Goal: Task Accomplishment & Management: Complete application form

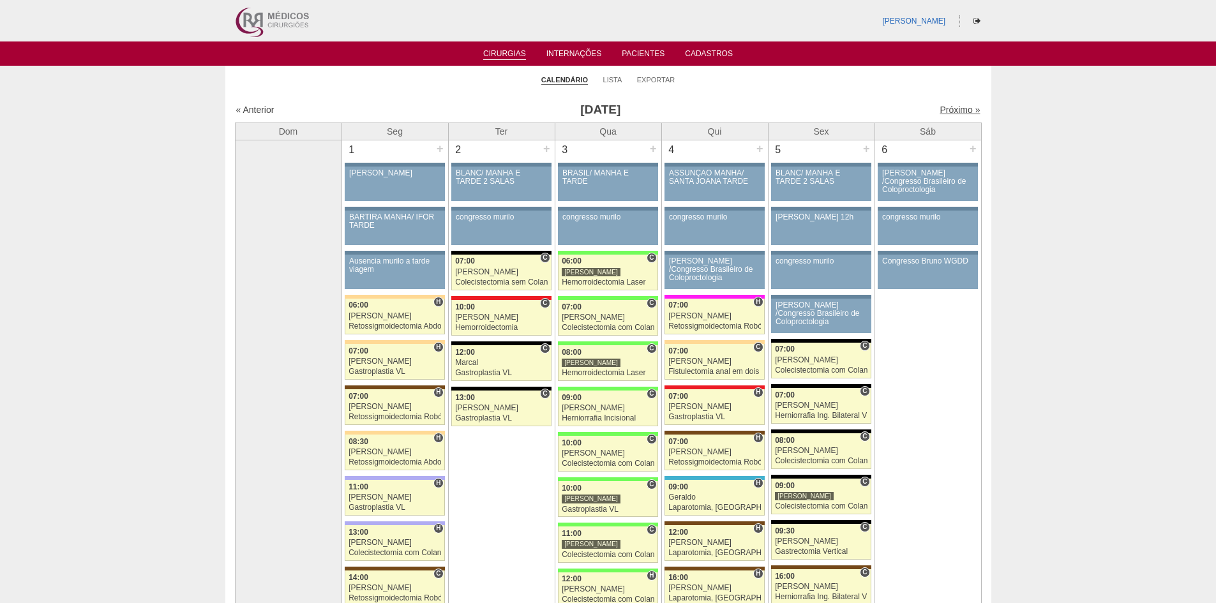
click at [944, 111] on link "Próximo »" at bounding box center [960, 110] width 40 height 10
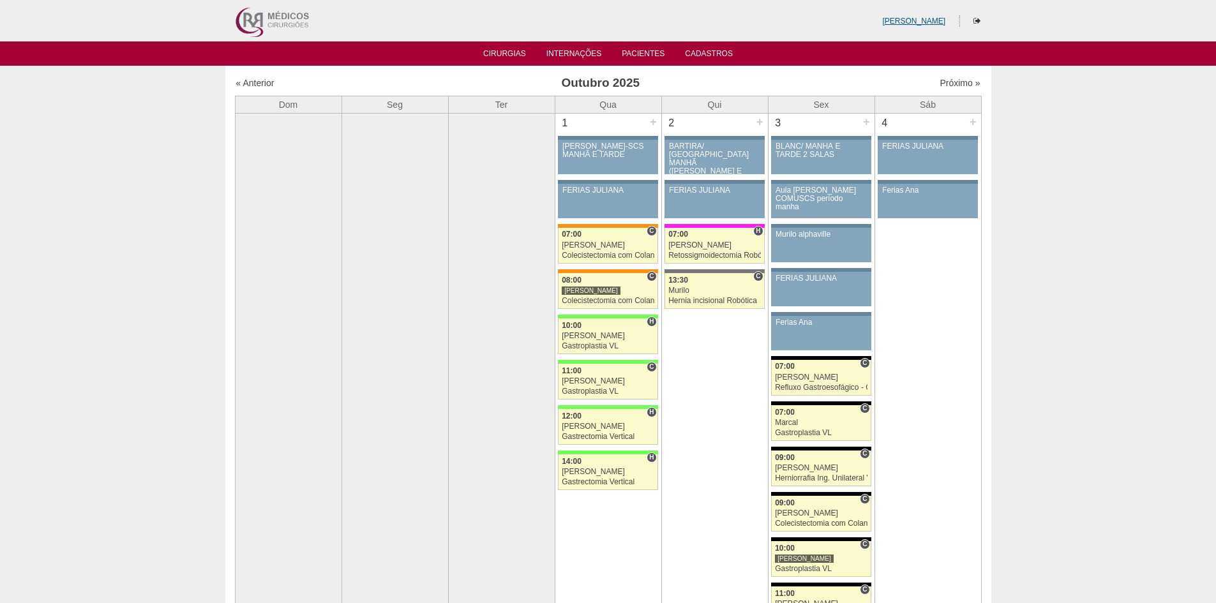
click at [923, 20] on link "[PERSON_NAME]" at bounding box center [913, 21] width 63 height 9
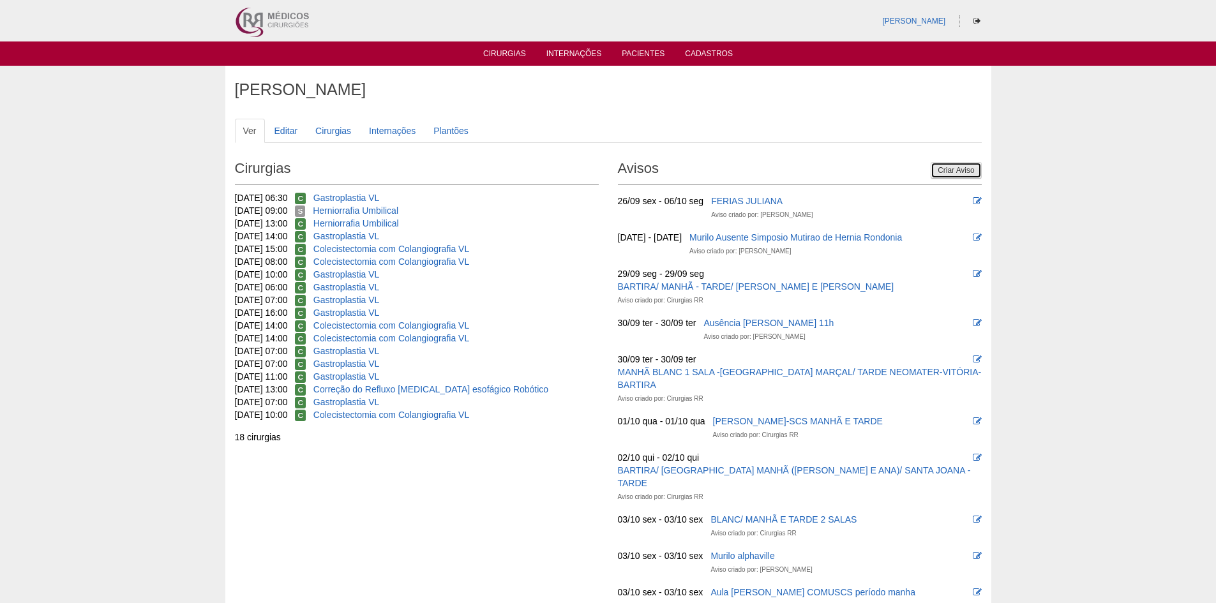
click at [953, 168] on link "Criar Aviso" at bounding box center [956, 170] width 50 height 17
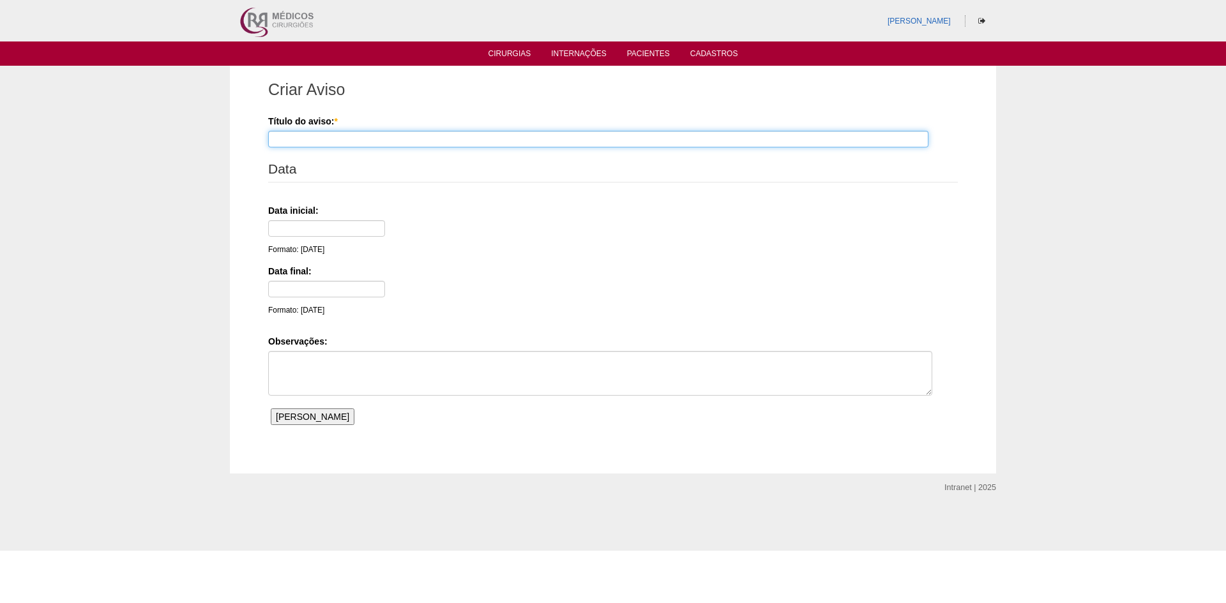
click at [303, 142] on input "Título do aviso: *" at bounding box center [598, 139] width 660 height 17
type input "Dr Paulo Regina cons. SBC 14:00"
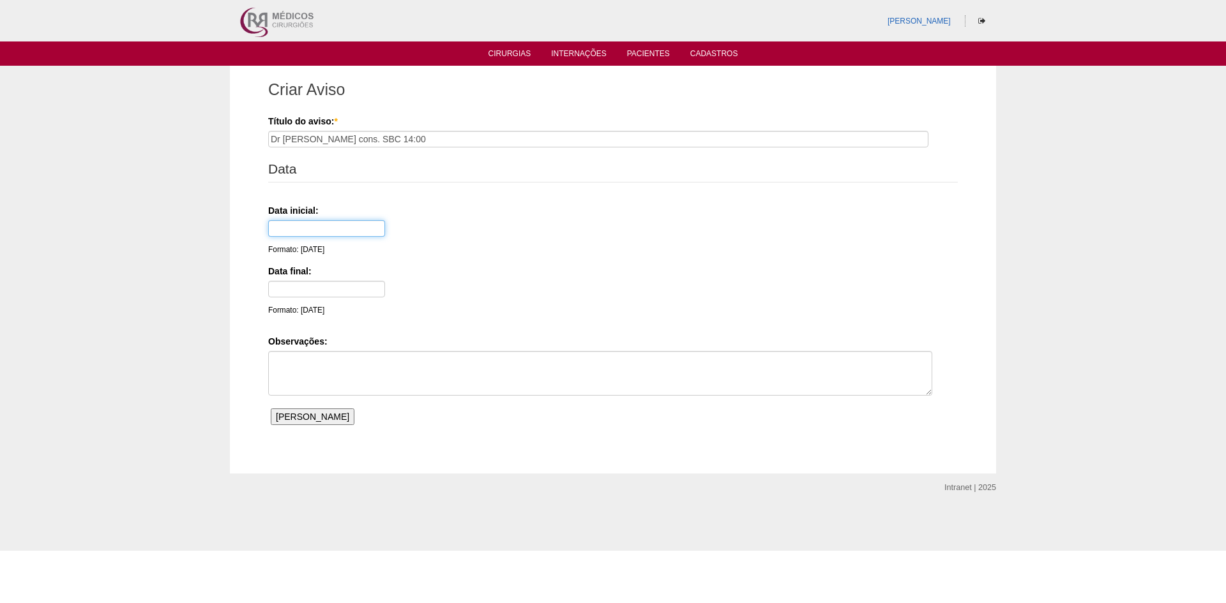
click at [331, 229] on input "text" at bounding box center [326, 228] width 117 height 17
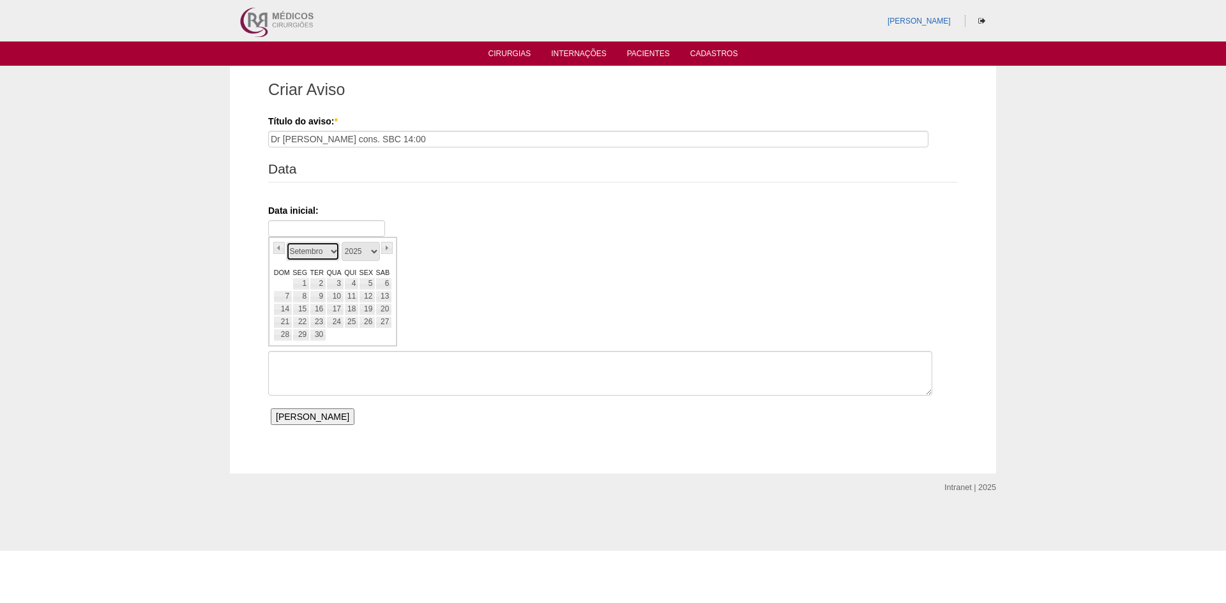
click at [296, 256] on select "Janeiro Fevereiro Março Abril Maio Junho Julho Agosto Setembro Outubro Novembro…" at bounding box center [313, 251] width 54 height 19
click at [338, 280] on link "1" at bounding box center [335, 284] width 18 height 13
type input "01/10/25"
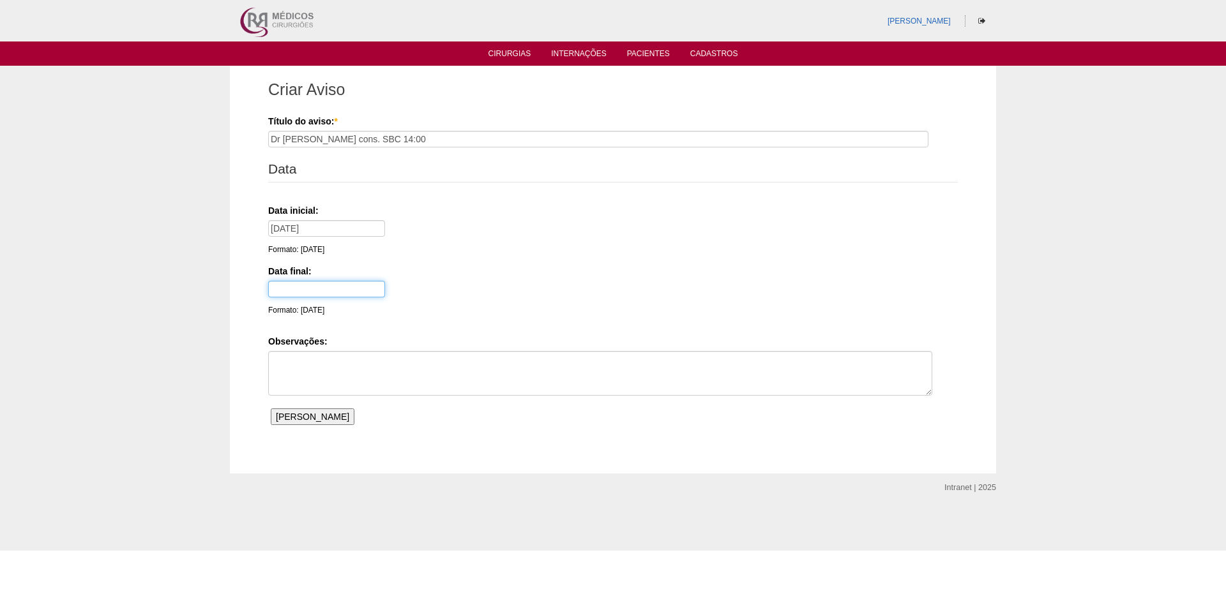
click at [323, 283] on input "text" at bounding box center [326, 289] width 117 height 17
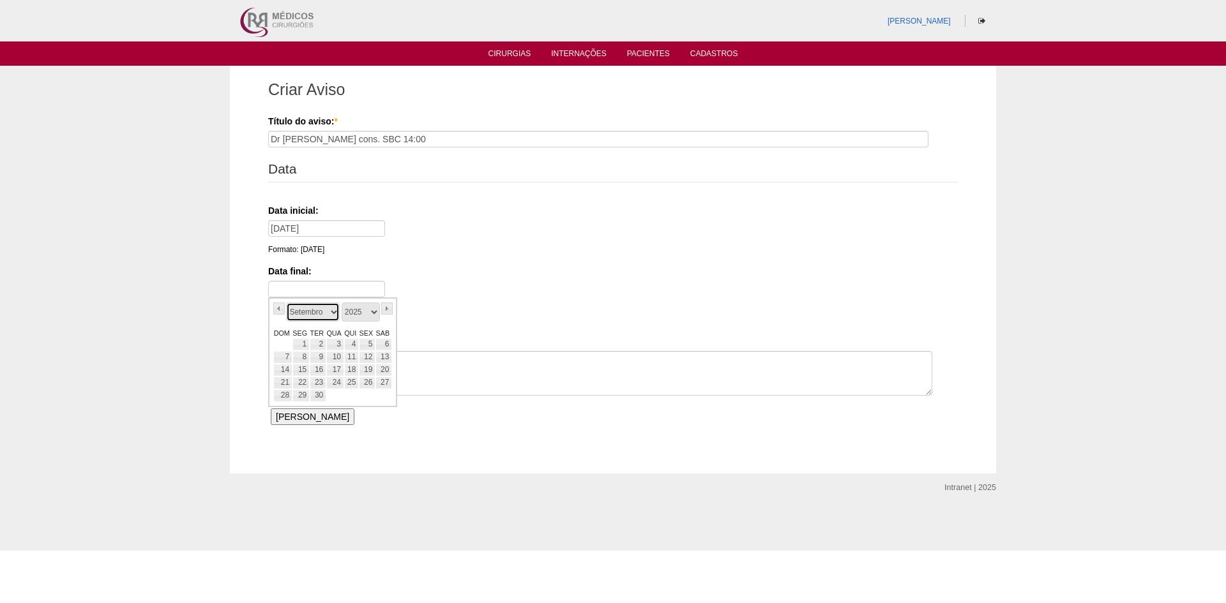
click at [299, 310] on select "Janeiro Fevereiro Março Abril Maio Junho Julho Agosto Setembro Outubro Novembro…" at bounding box center [313, 312] width 54 height 19
click at [337, 347] on link "1" at bounding box center [335, 344] width 18 height 13
type input "01/10/25"
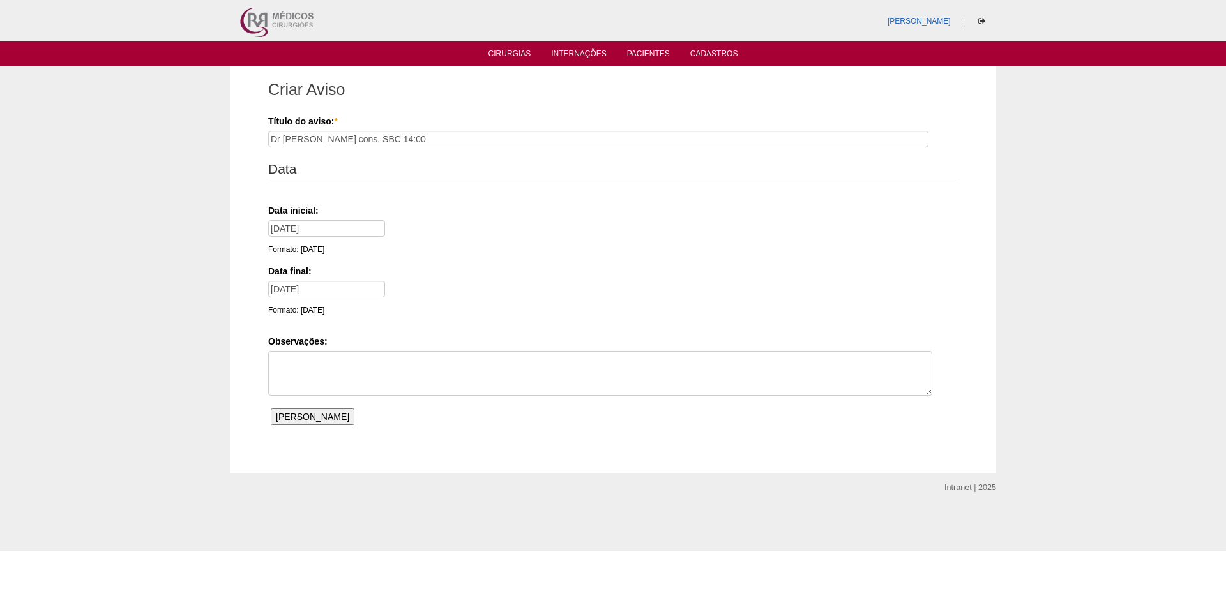
click at [297, 417] on input "Salvar Aviso" at bounding box center [313, 417] width 84 height 17
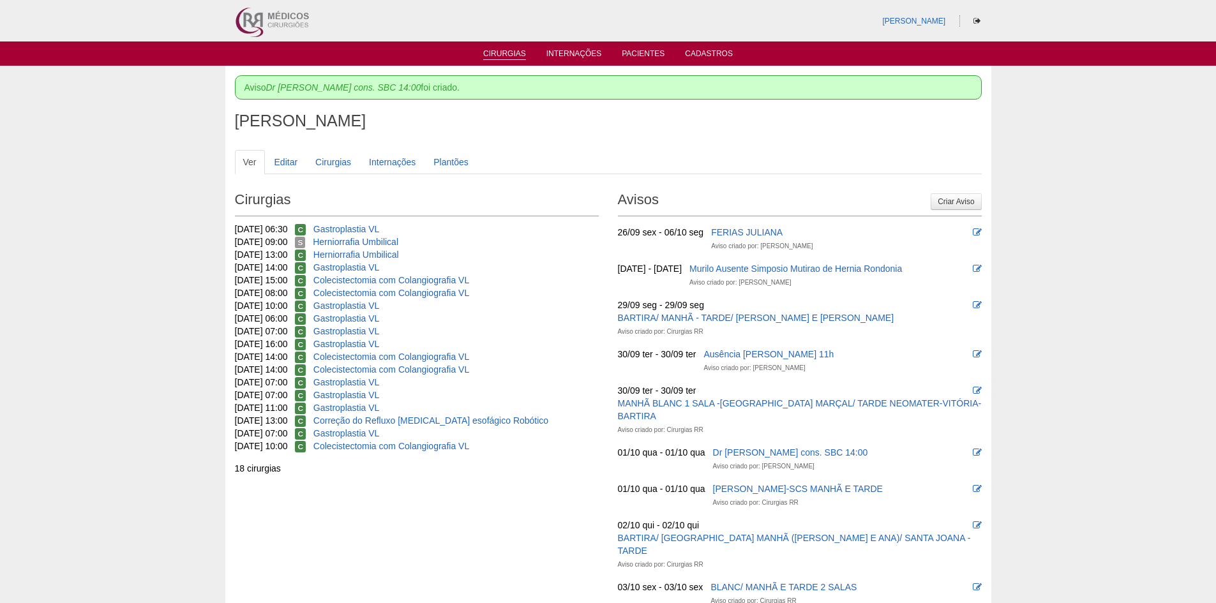
click at [508, 53] on link "Cirurgias" at bounding box center [504, 54] width 43 height 11
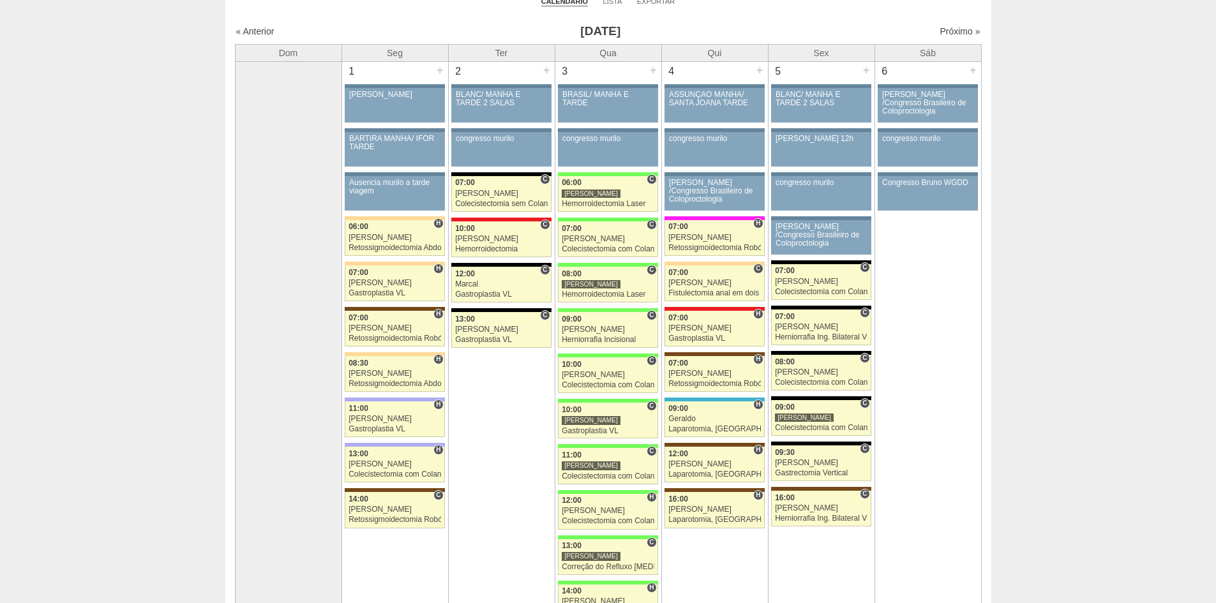
scroll to position [64, 0]
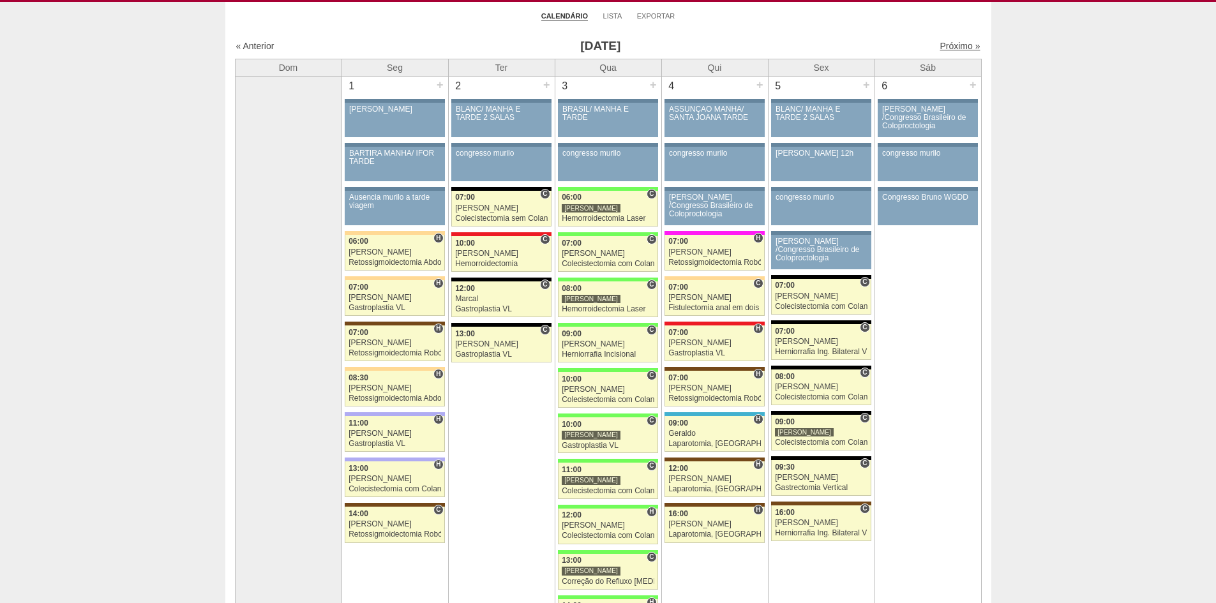
click at [945, 44] on link "Próximo »" at bounding box center [960, 46] width 40 height 10
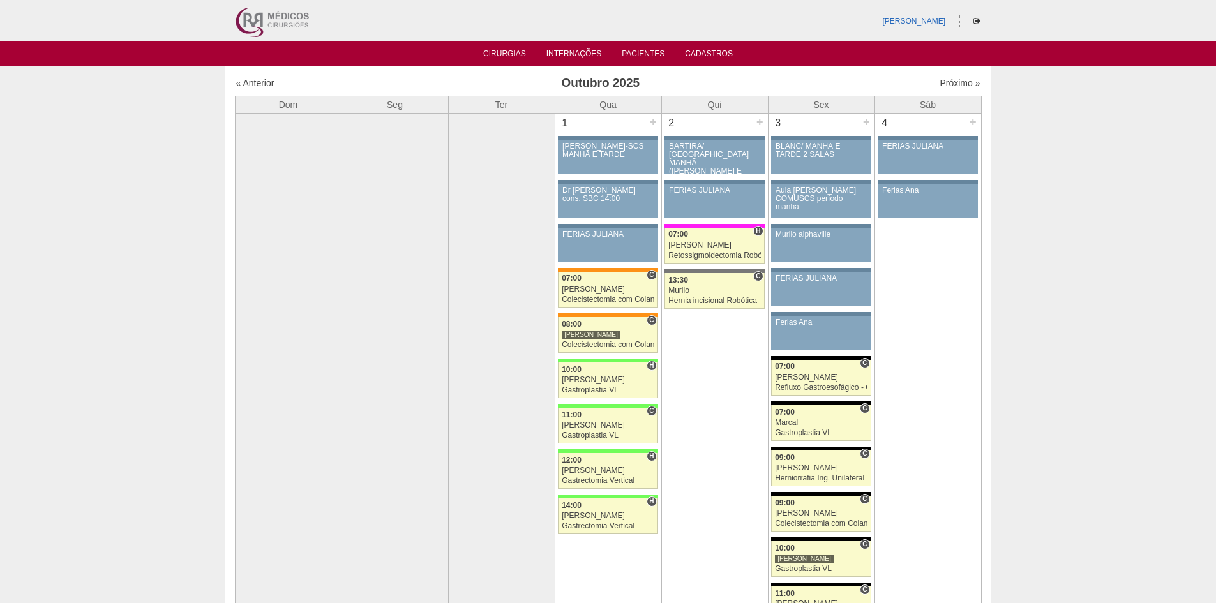
click at [943, 84] on link "Próximo »" at bounding box center [960, 83] width 40 height 10
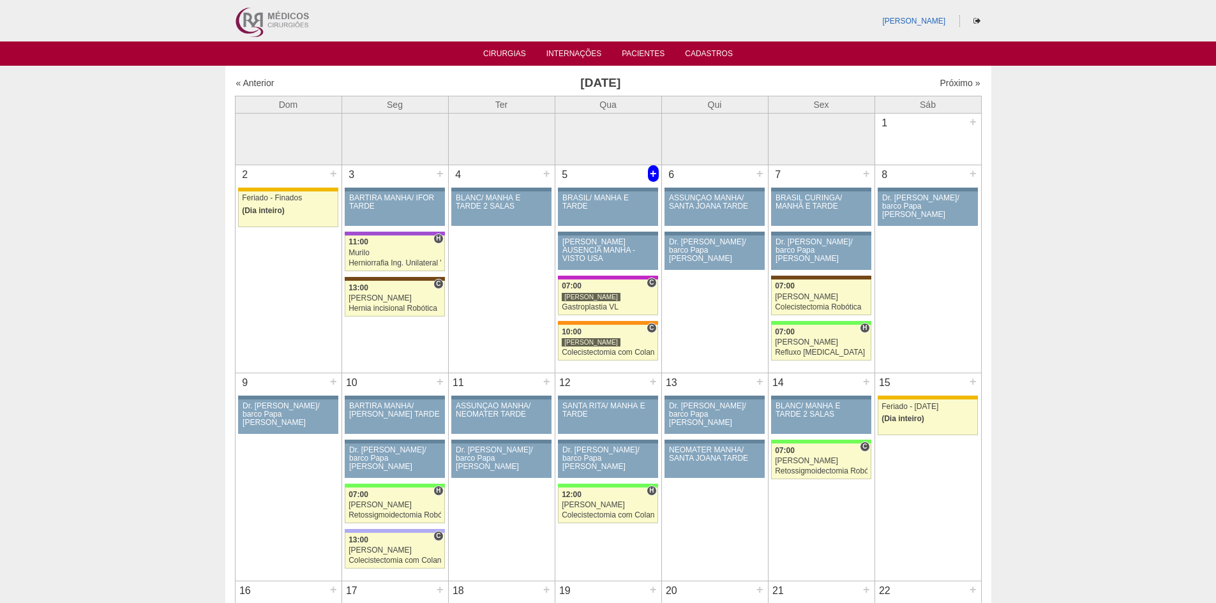
click at [652, 172] on div "+" at bounding box center [653, 173] width 11 height 17
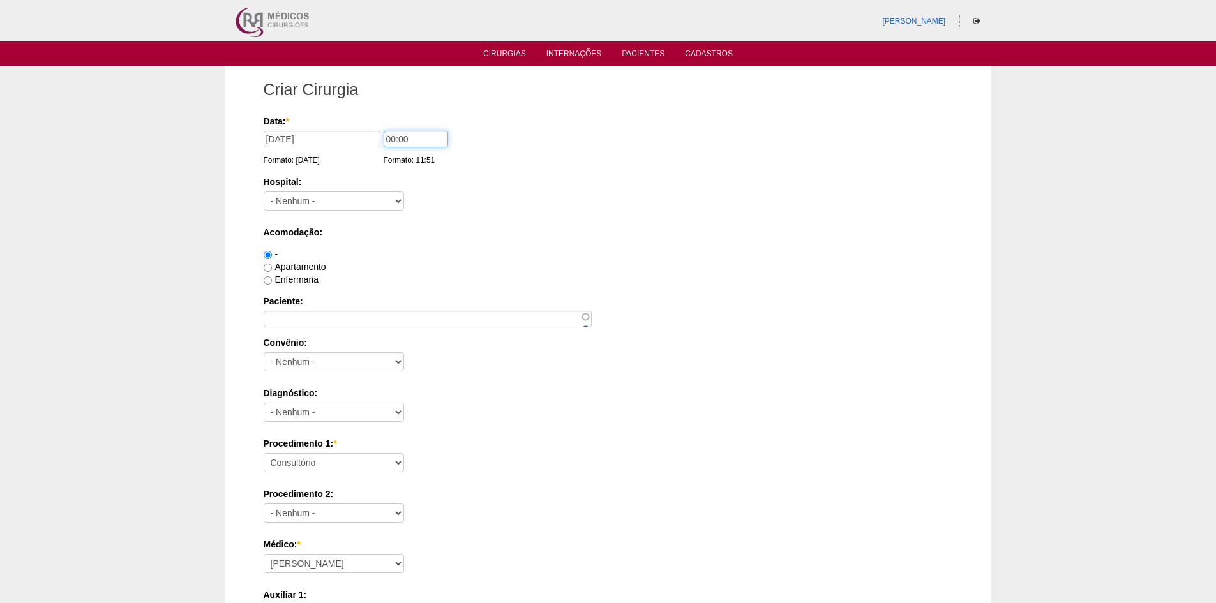
click at [392, 139] on input "00:00" at bounding box center [416, 139] width 64 height 17
type input "11:00"
click at [322, 204] on select "- Nenhum - 9 de Julho Albert Einstein Alvorada América Assunção Bartira Benefic…" at bounding box center [334, 201] width 140 height 19
select select "46"
click at [264, 192] on select "- Nenhum - 9 de Julho Albert Einstein Alvorada América Assunção Bartira Benefic…" at bounding box center [334, 201] width 140 height 19
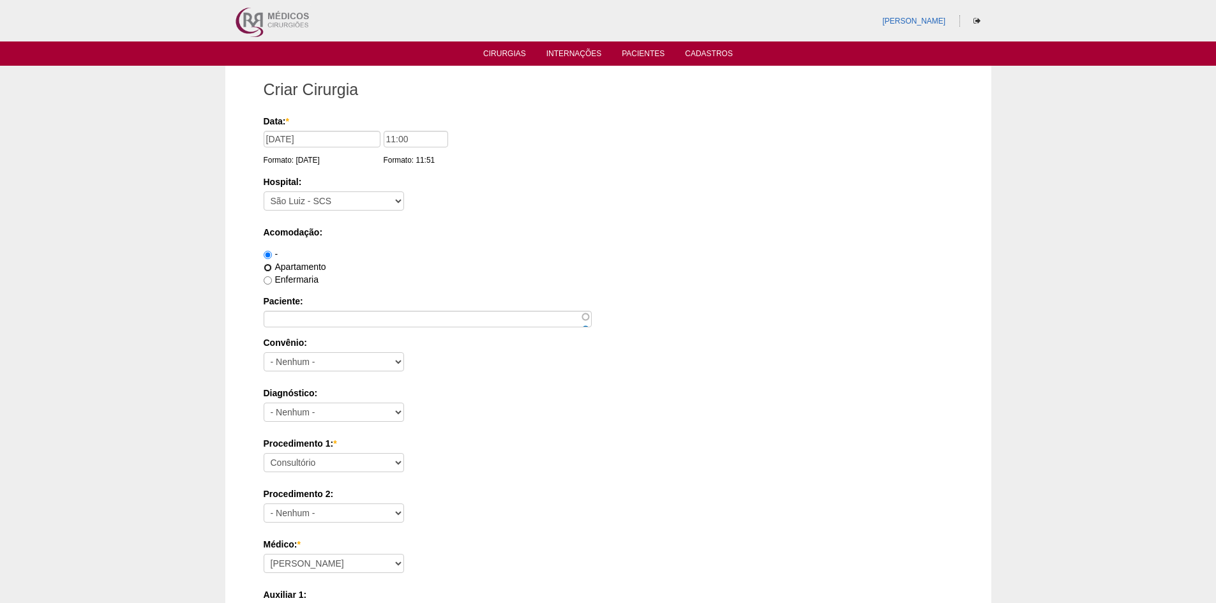
click at [268, 268] on input "Apartamento" at bounding box center [268, 268] width 8 height 8
radio input "true"
click at [298, 319] on input "Paciente:" at bounding box center [428, 319] width 328 height 17
paste input "Clovis Jose de Lima"
click at [299, 360] on select "- Nenhum - Abet Afresp Allianz Amil Blue Life Caasp Cabesp Caixa de Pensões Car…" at bounding box center [334, 361] width 140 height 19
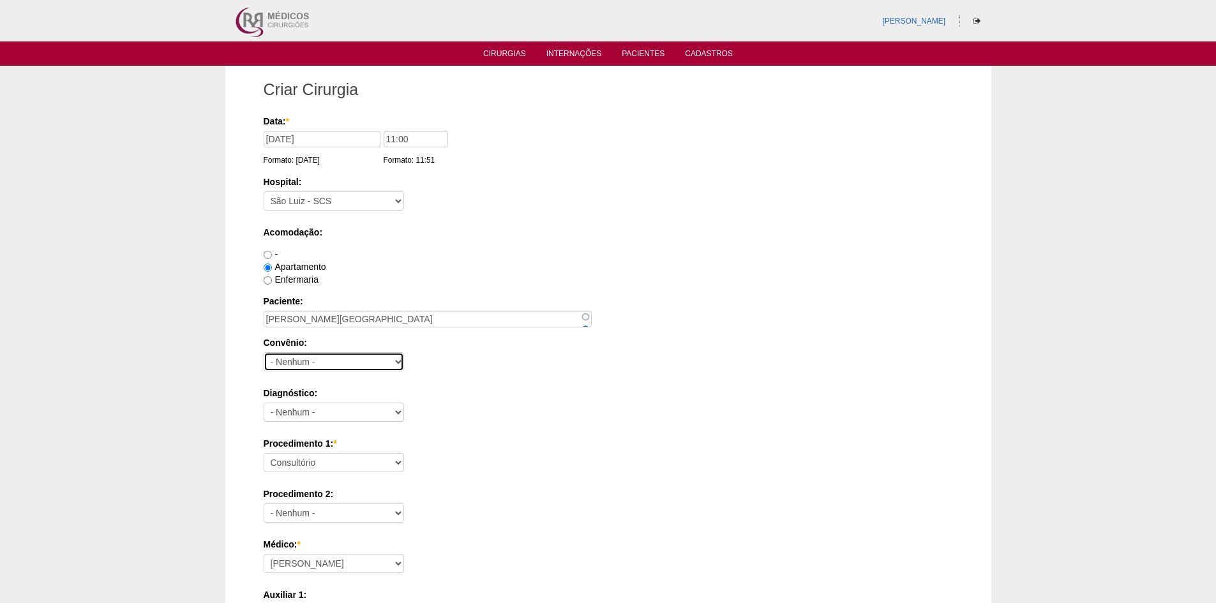
click at [299, 360] on select "- Nenhum - Abet Afresp Allianz Amil Blue Life Caasp Cabesp Caixa de Pensões Car…" at bounding box center [334, 361] width 140 height 19
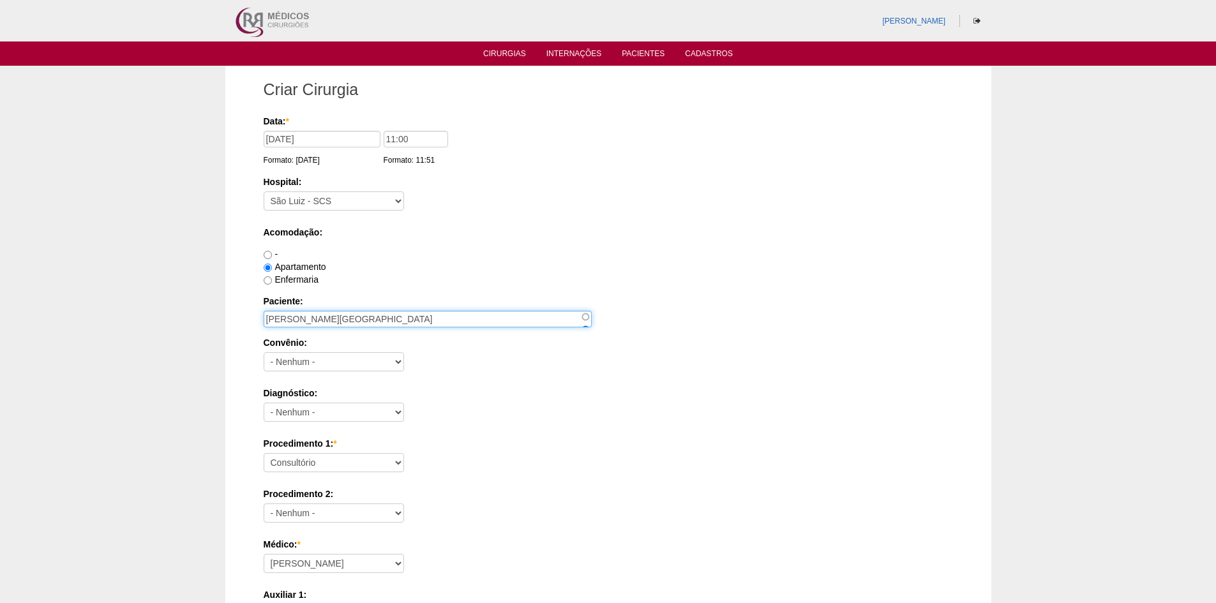
click at [400, 325] on input "Clovis Jose de Lima" at bounding box center [428, 319] width 328 height 17
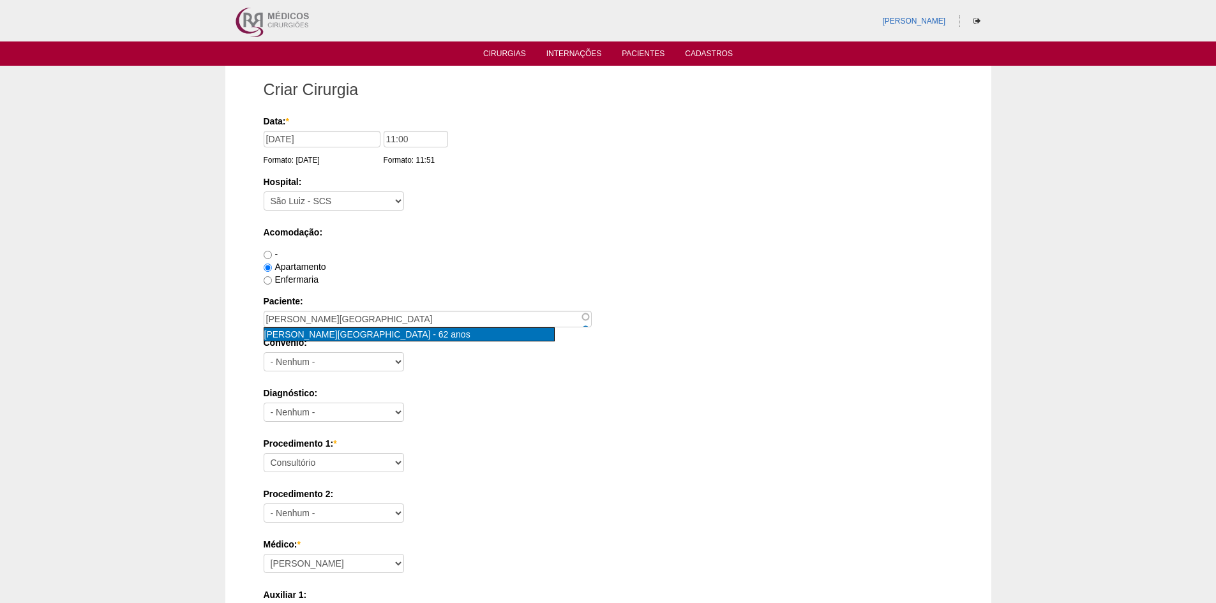
type input "Clovis Jose de Lima [nid:16278]"
click at [439, 335] on span "62 anos" at bounding box center [455, 334] width 32 height 10
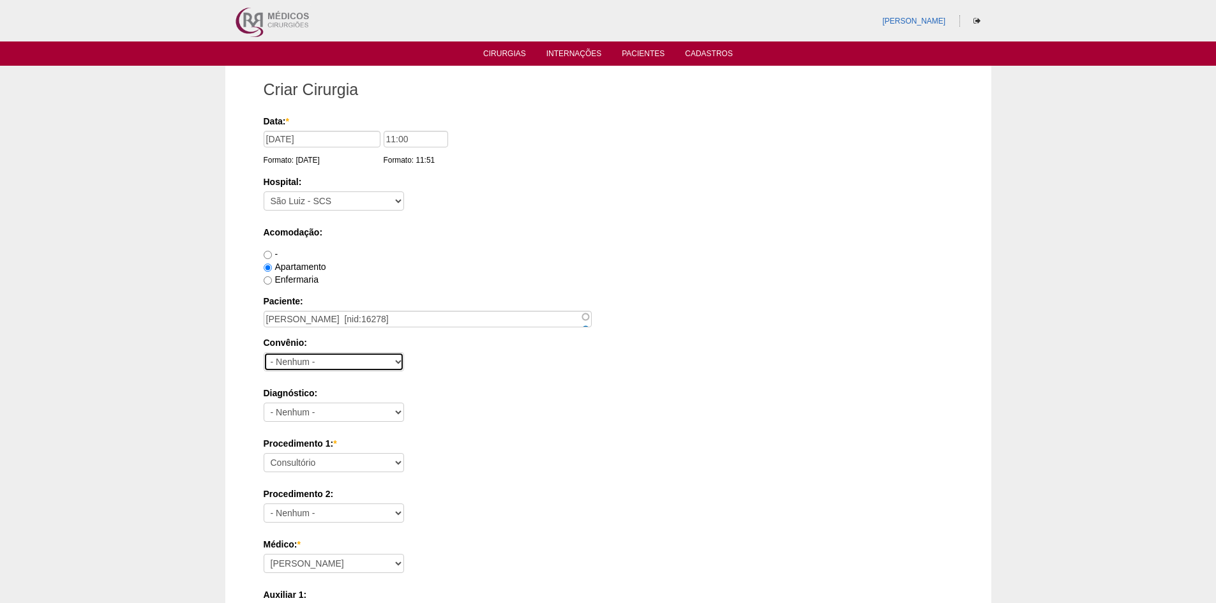
click at [345, 365] on select "- Nenhum - Abet Afresp Allianz Amil Blue Life Caasp Cabesp Caixa de Pensões Car…" at bounding box center [334, 361] width 140 height 19
select select "26"
click at [264, 352] on select "- Nenhum - Abet Afresp Allianz Amil Blue Life Caasp Cabesp Caixa de Pensões Car…" at bounding box center [334, 361] width 140 height 19
click at [271, 279] on input "Enfermaria" at bounding box center [268, 280] width 8 height 8
radio input "true"
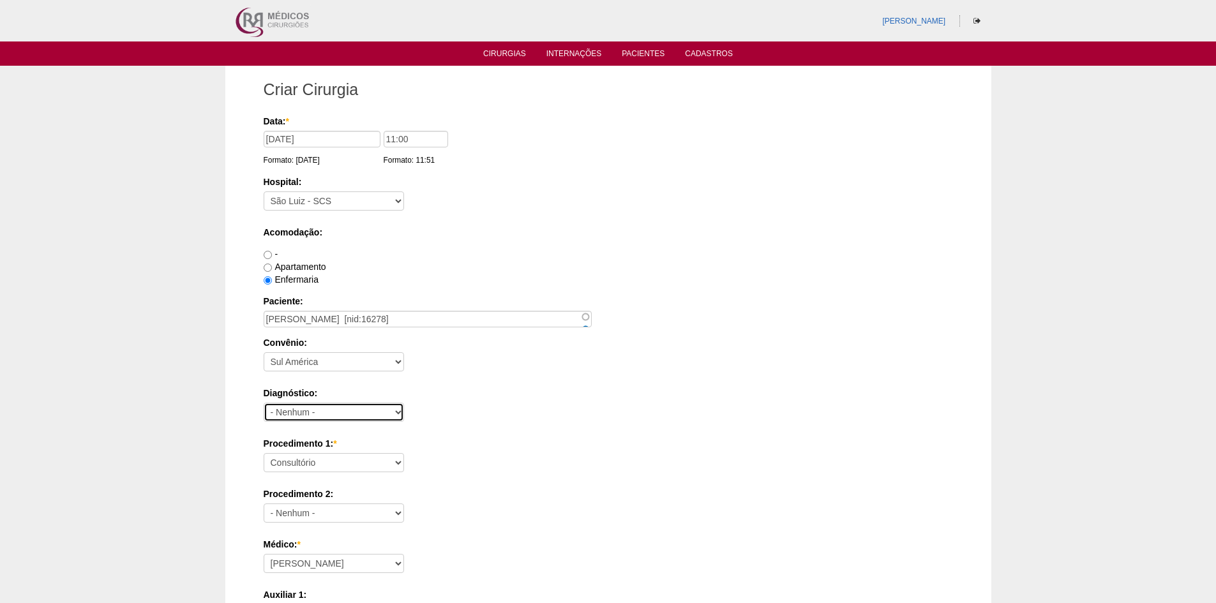
click at [339, 411] on select "- Nenhum - Abdome Agudo Abscesso Hepático Abscesso Perianal Abscesso Peritoneal…" at bounding box center [334, 412] width 140 height 19
select select "3704"
click at [264, 403] on select "- Nenhum - Abdome Agudo Abscesso Hepático Abscesso Perianal Abscesso Peritoneal…" at bounding box center [334, 412] width 140 height 19
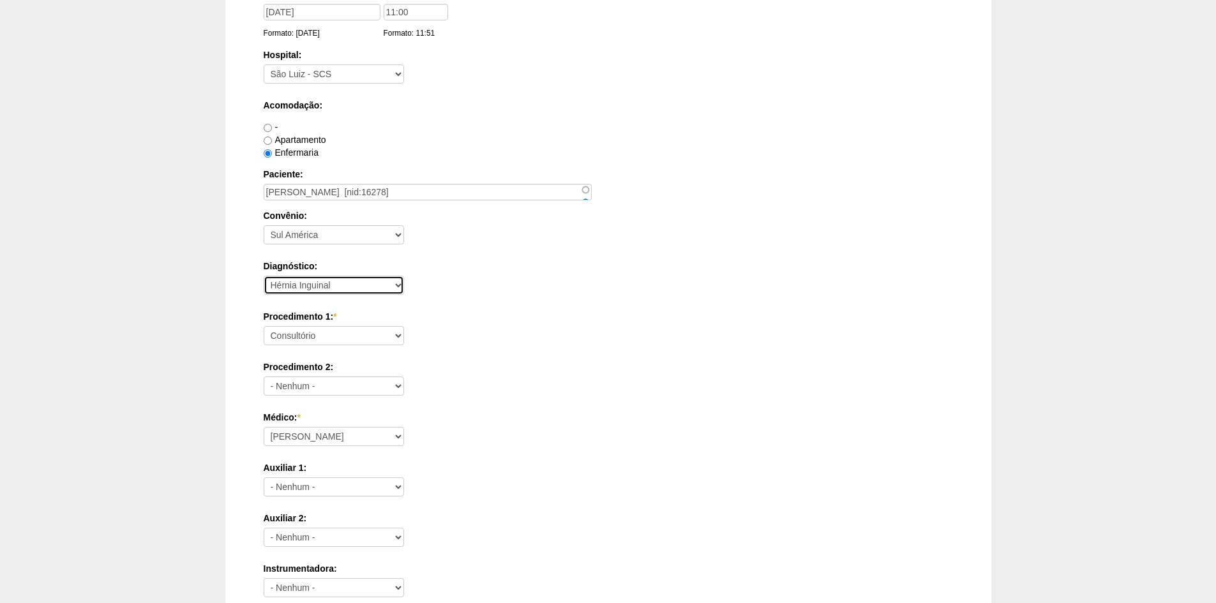
scroll to position [128, 0]
click at [326, 338] on select "Consultório Abscesso Hepático - Drenagem Abscesso perianal Amputação Abdômino P…" at bounding box center [334, 335] width 140 height 19
select select "3740"
click at [264, 326] on select "Consultório Abscesso Hepático - Drenagem Abscesso perianal Amputação Abdômino P…" at bounding box center [334, 335] width 140 height 19
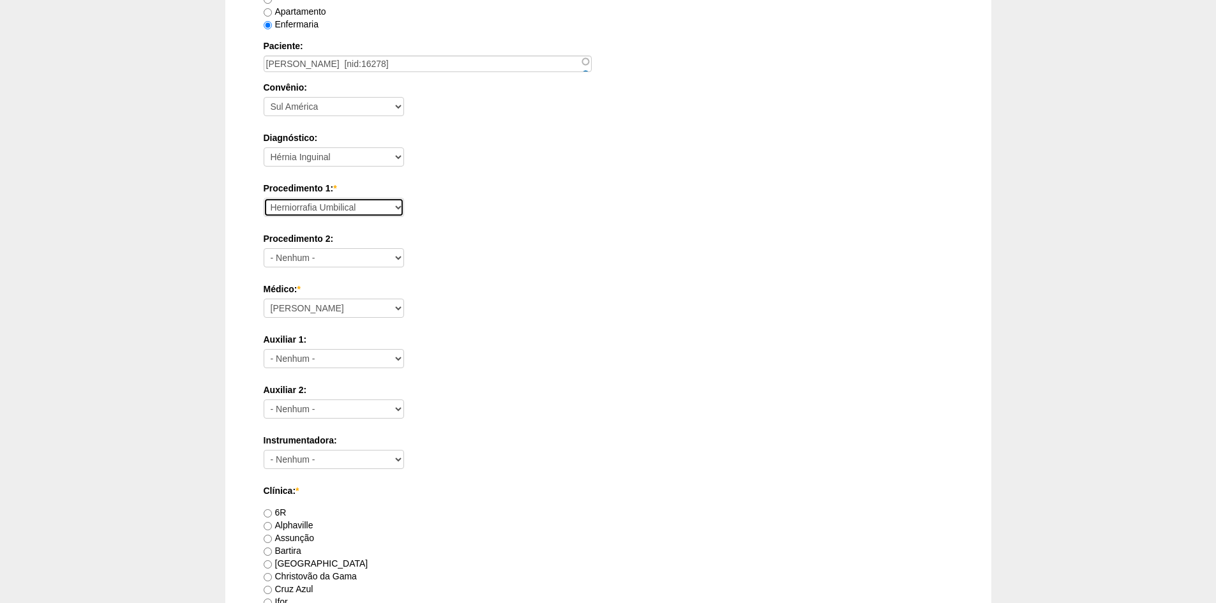
scroll to position [383, 0]
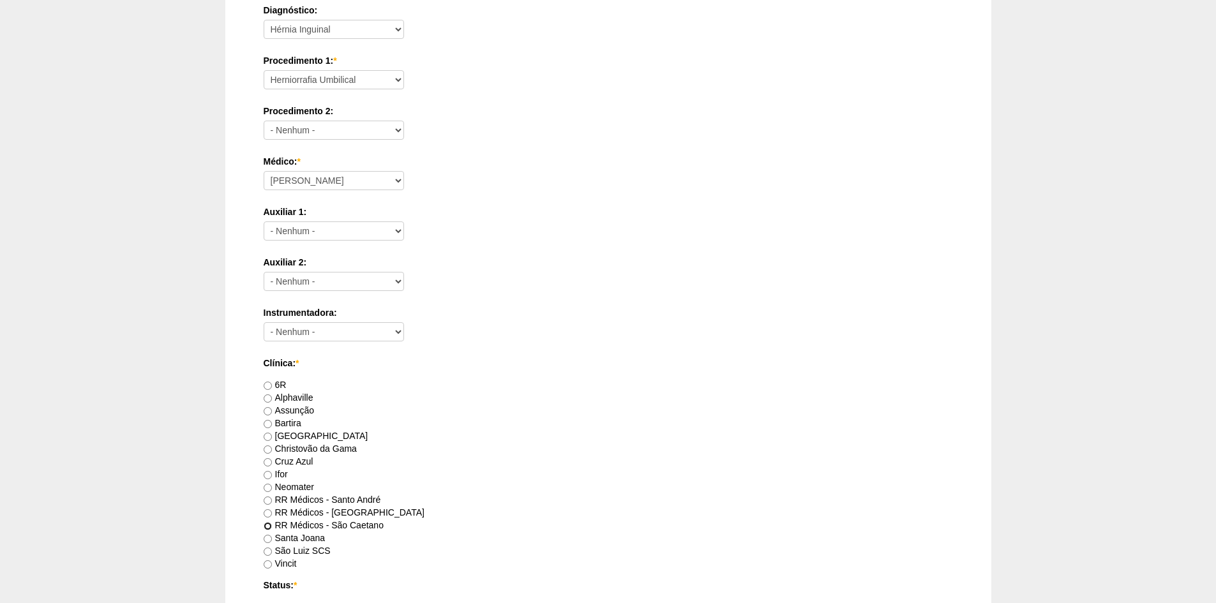
click at [270, 526] on input "RR Médicos - São Caetano" at bounding box center [268, 526] width 8 height 8
radio input "true"
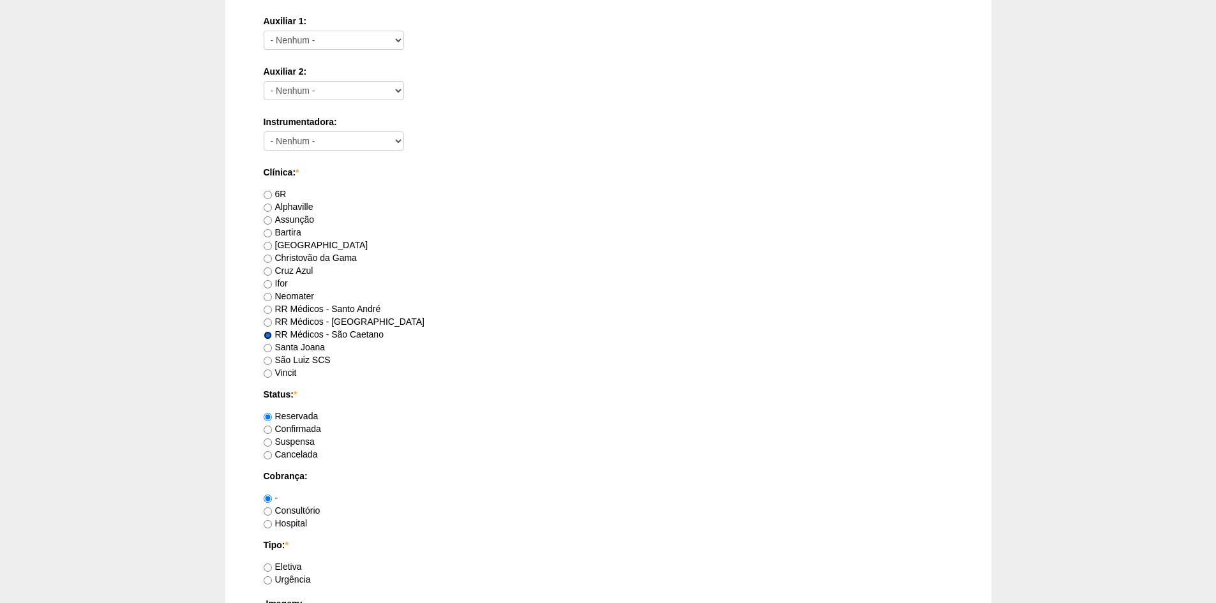
scroll to position [575, 0]
drag, startPoint x: 267, startPoint y: 507, endPoint x: 367, endPoint y: 478, distance: 104.5
click at [270, 504] on div "Consultório" at bounding box center [609, 510] width 690 height 13
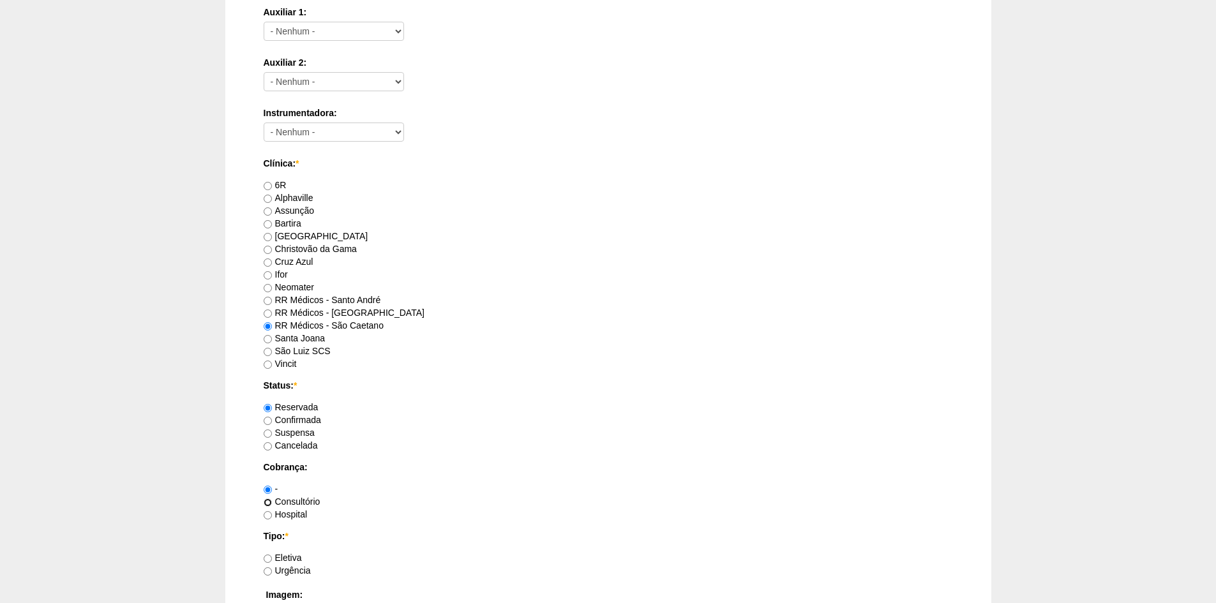
scroll to position [702, 0]
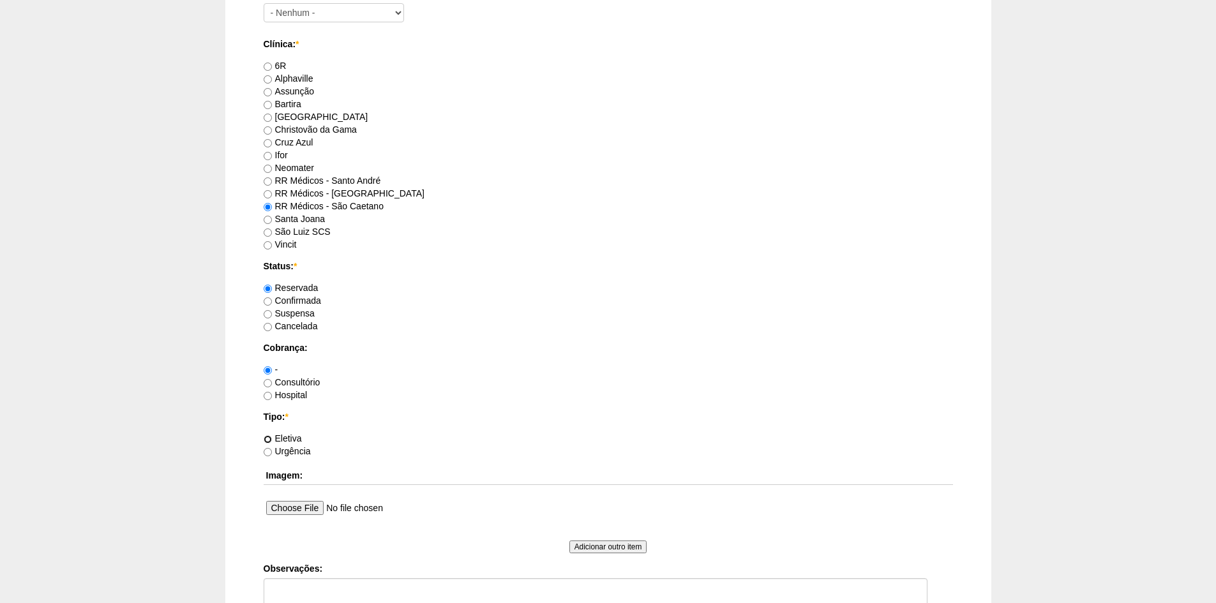
drag, startPoint x: 268, startPoint y: 439, endPoint x: 274, endPoint y: 435, distance: 6.9
click at [271, 437] on input "Eletiva" at bounding box center [268, 439] width 8 height 8
radio input "true"
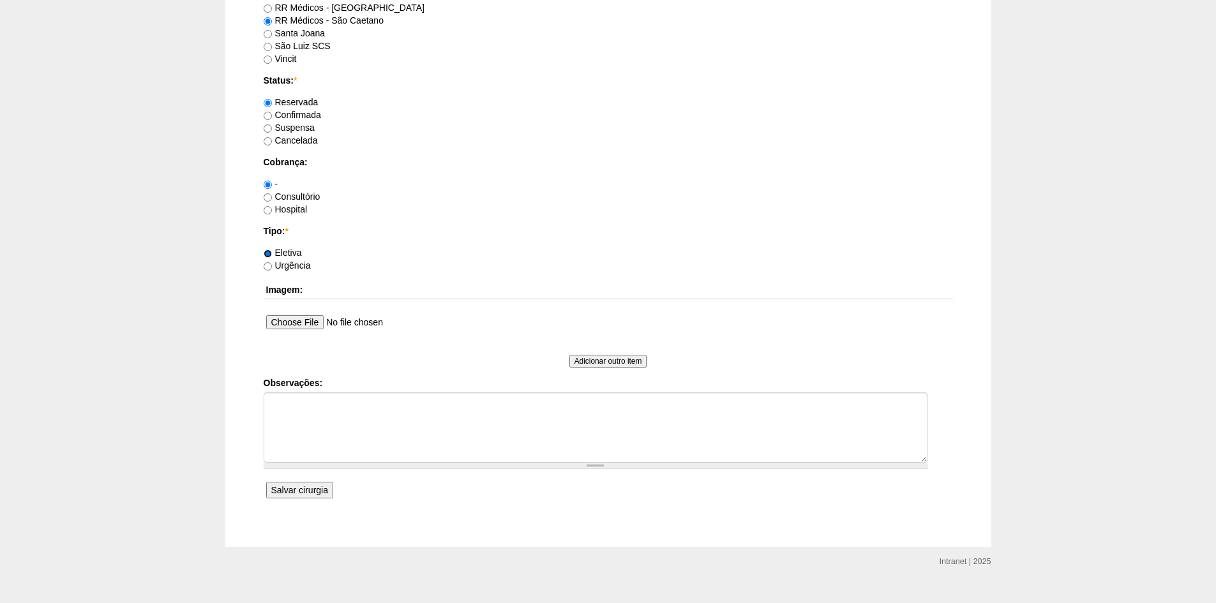
scroll to position [894, 0]
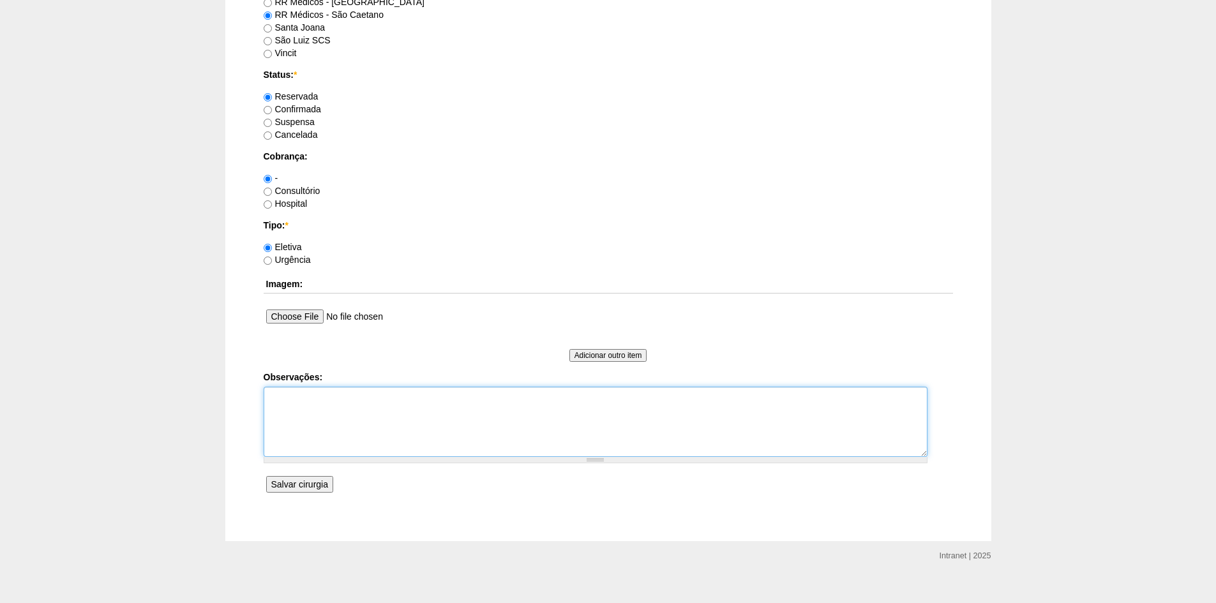
click at [317, 414] on textarea "Observações:" at bounding box center [596, 422] width 664 height 70
type textarea "HI bilateral + Umbilical + Lipoma"
click at [295, 488] on input "Salvar cirurgia" at bounding box center [299, 484] width 67 height 17
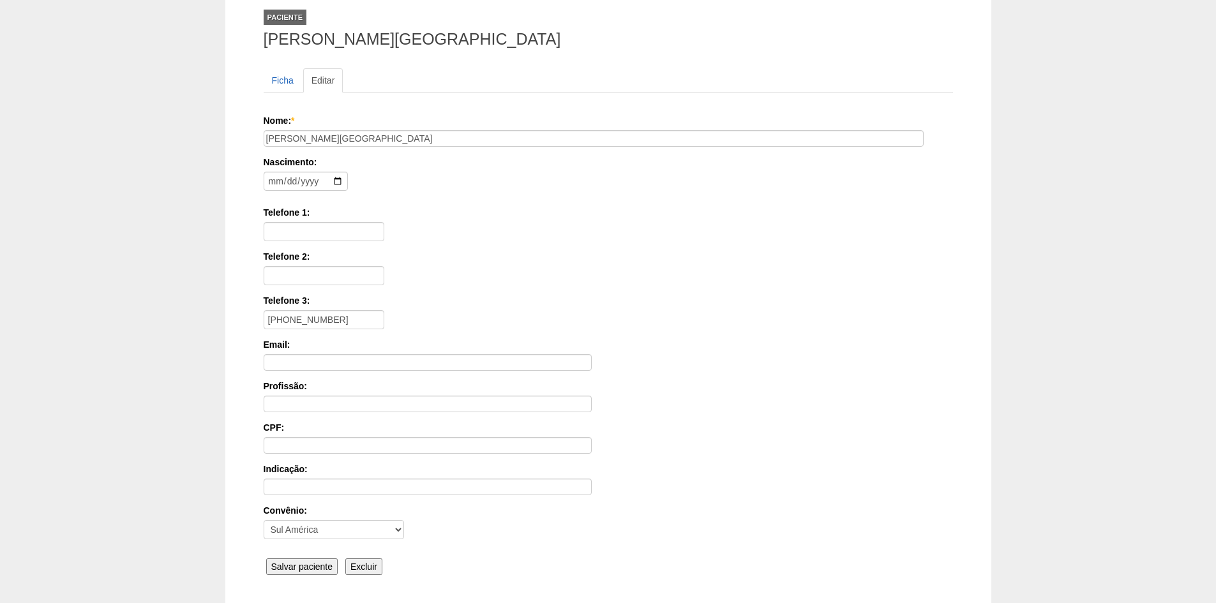
scroll to position [176, 0]
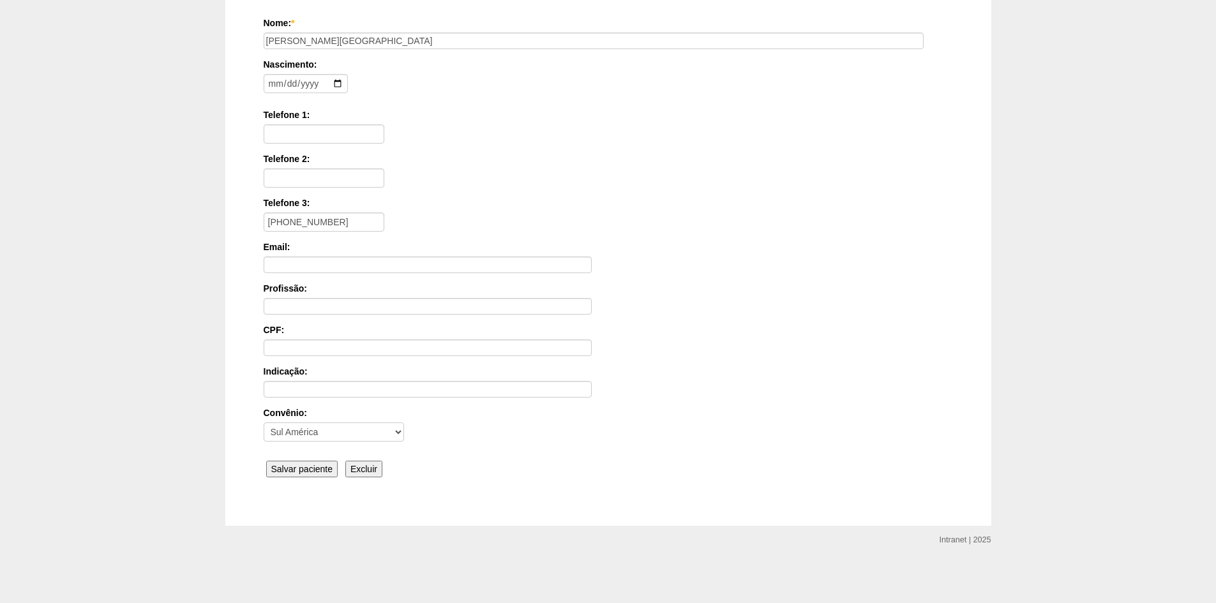
click at [302, 467] on input "Salvar paciente" at bounding box center [302, 469] width 72 height 17
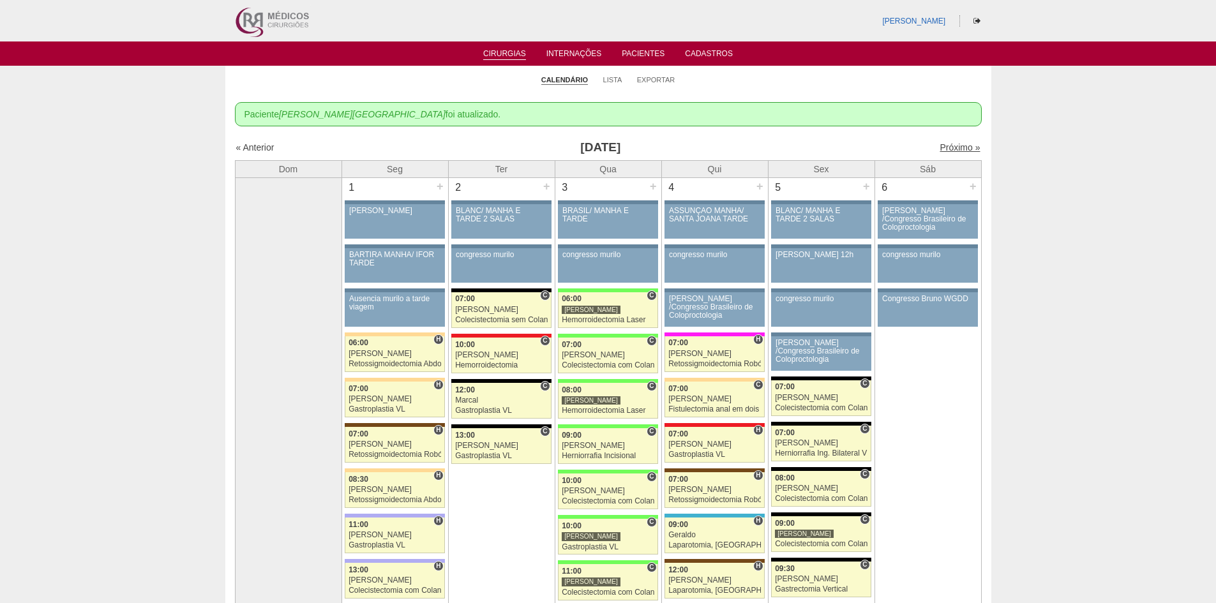
click at [941, 147] on link "Próximo »" at bounding box center [960, 147] width 40 height 10
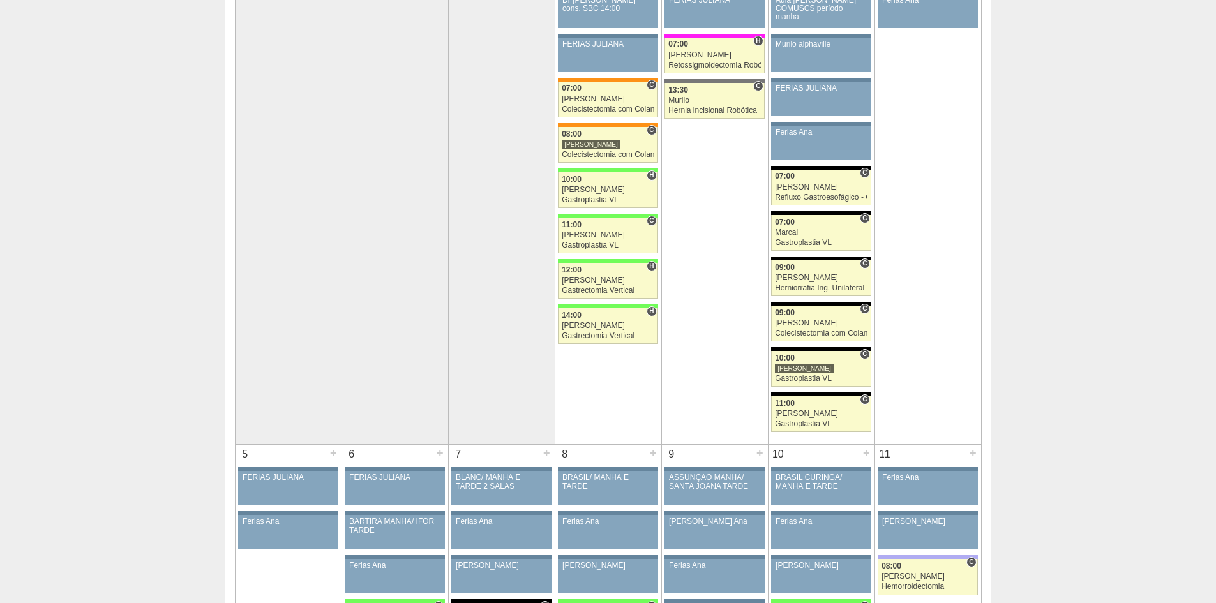
scroll to position [64, 0]
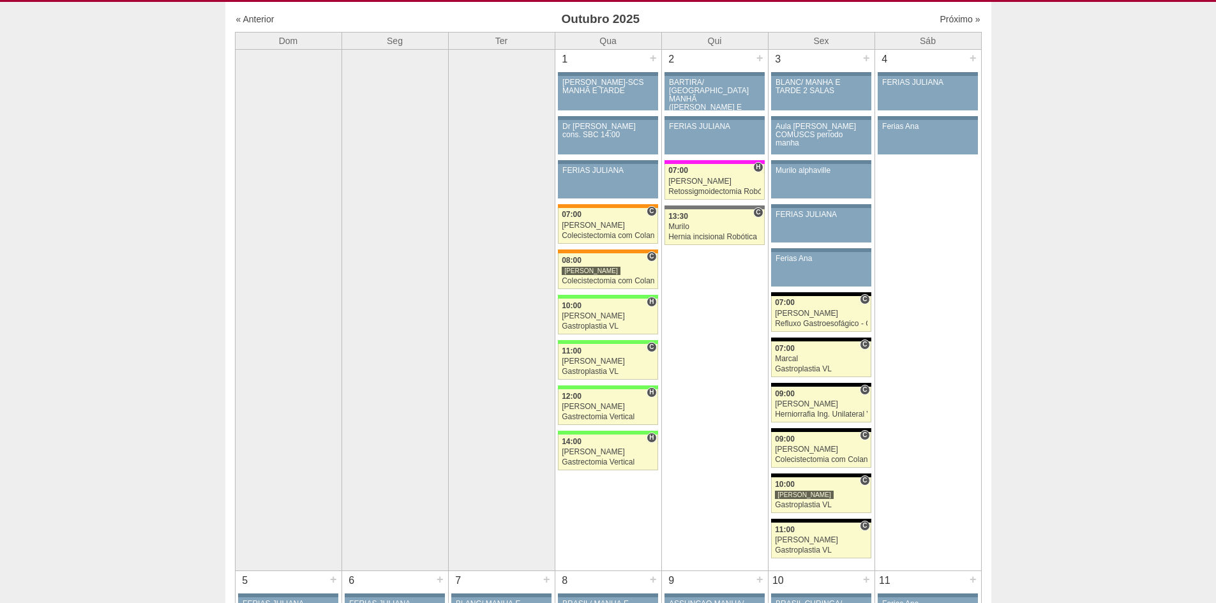
scroll to position [64, 0]
click at [592, 280] on div "Colecistectomia com Colangiografia VL" at bounding box center [608, 281] width 93 height 8
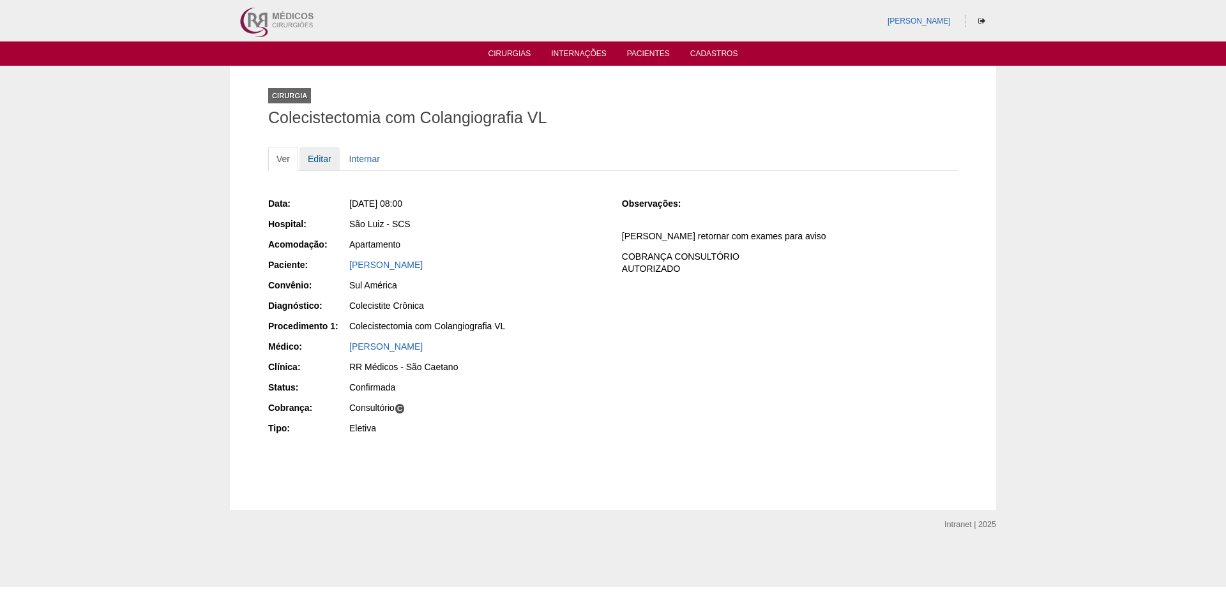
click at [321, 160] on link "Editar" at bounding box center [319, 159] width 40 height 24
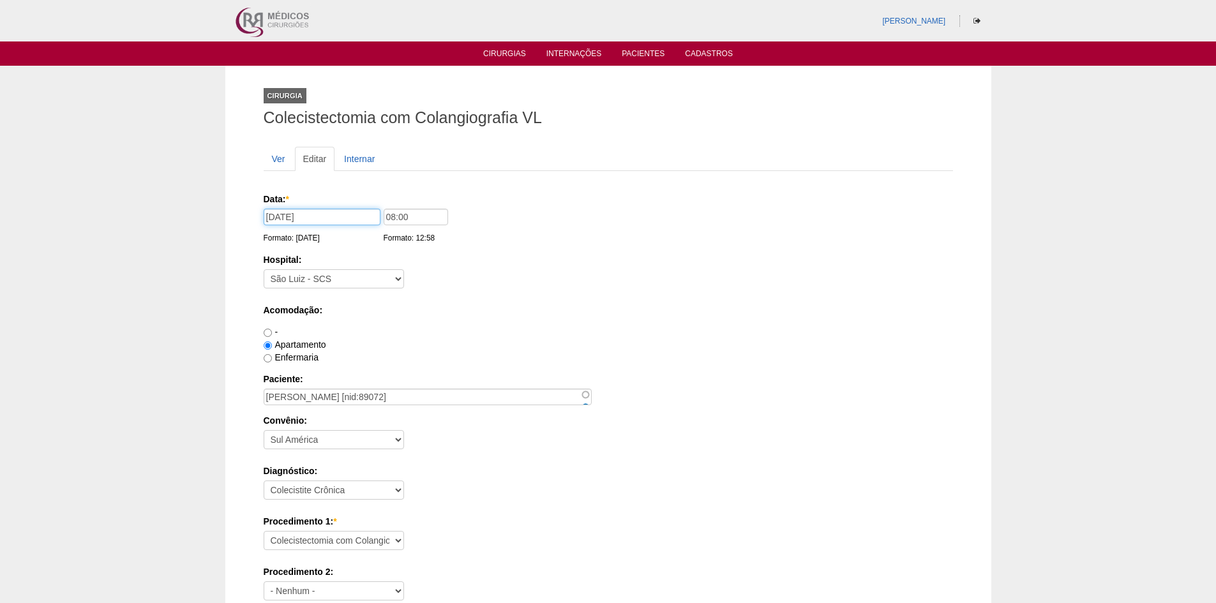
click at [328, 218] on input "01/10/2025" at bounding box center [322, 217] width 117 height 17
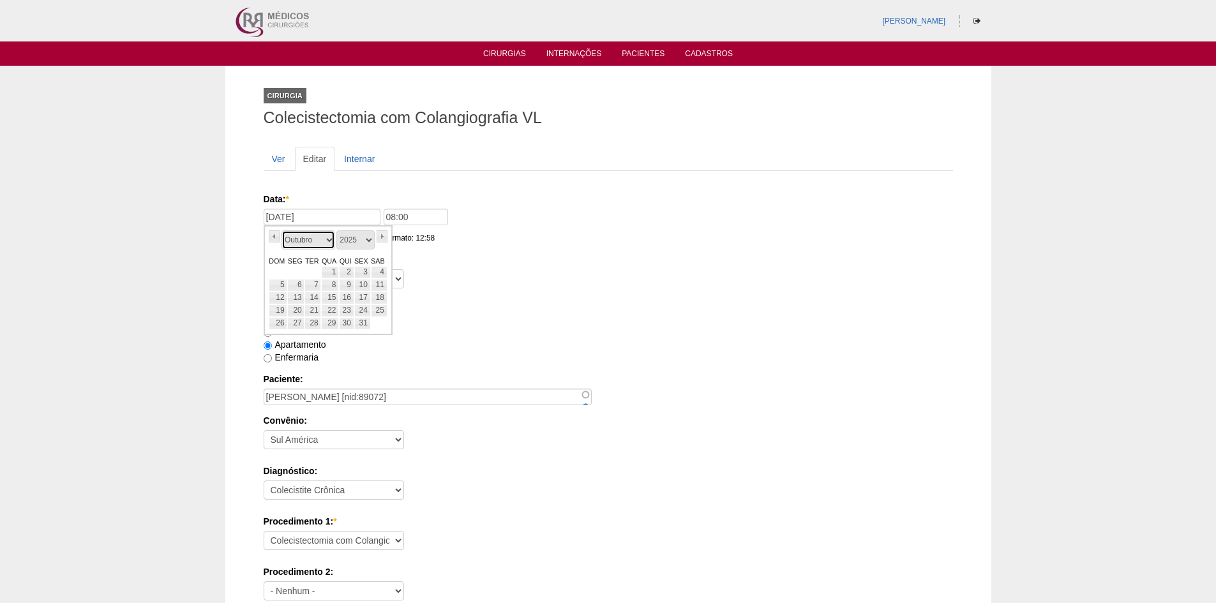
click at [329, 238] on select "Janeiro Fevereiro Março Abril Maio Junho Julho Agosto Setembro Outubro Novembro…" at bounding box center [309, 240] width 54 height 19
click at [331, 284] on link "5" at bounding box center [330, 285] width 18 height 13
type input "05/11/2025"
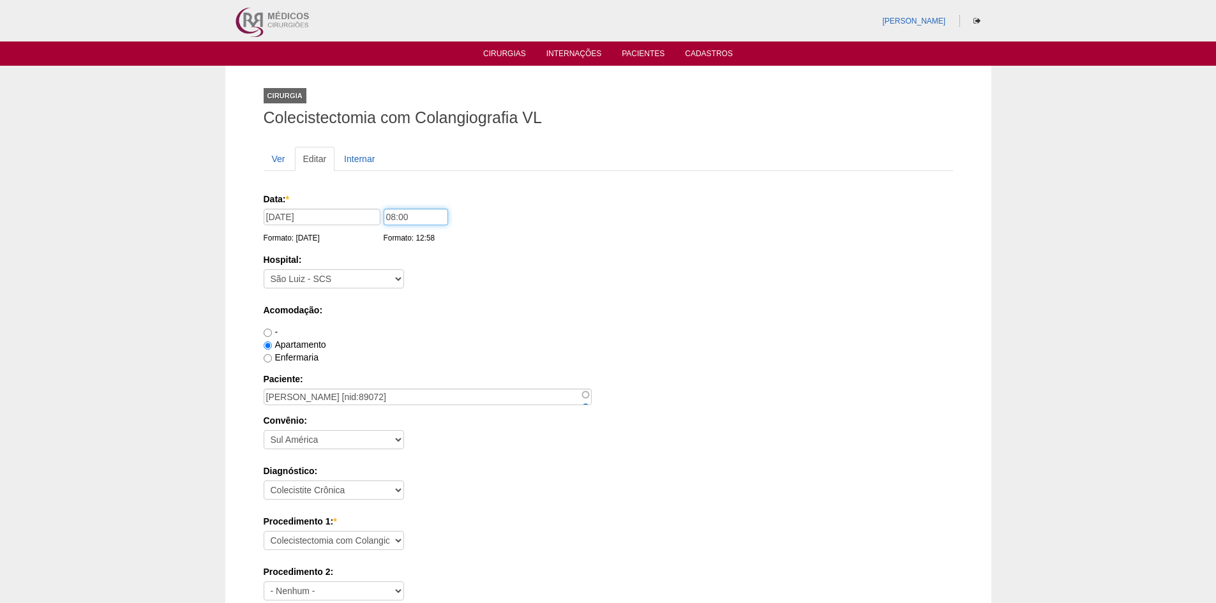
click at [393, 216] on input "08:00" at bounding box center [416, 217] width 64 height 17
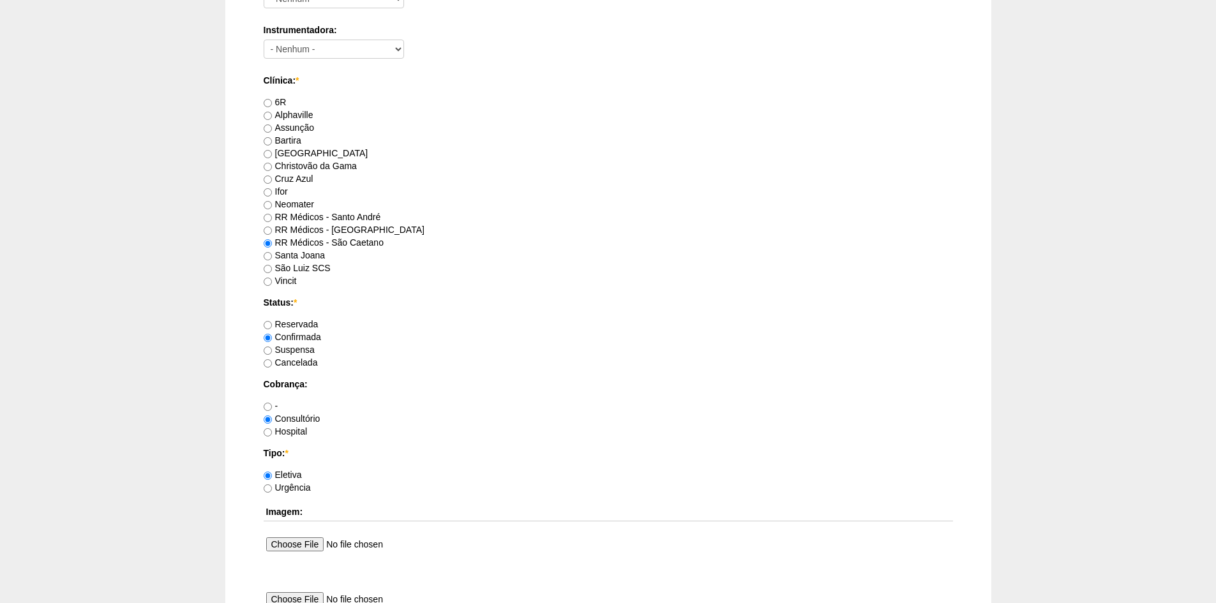
scroll to position [766, 0]
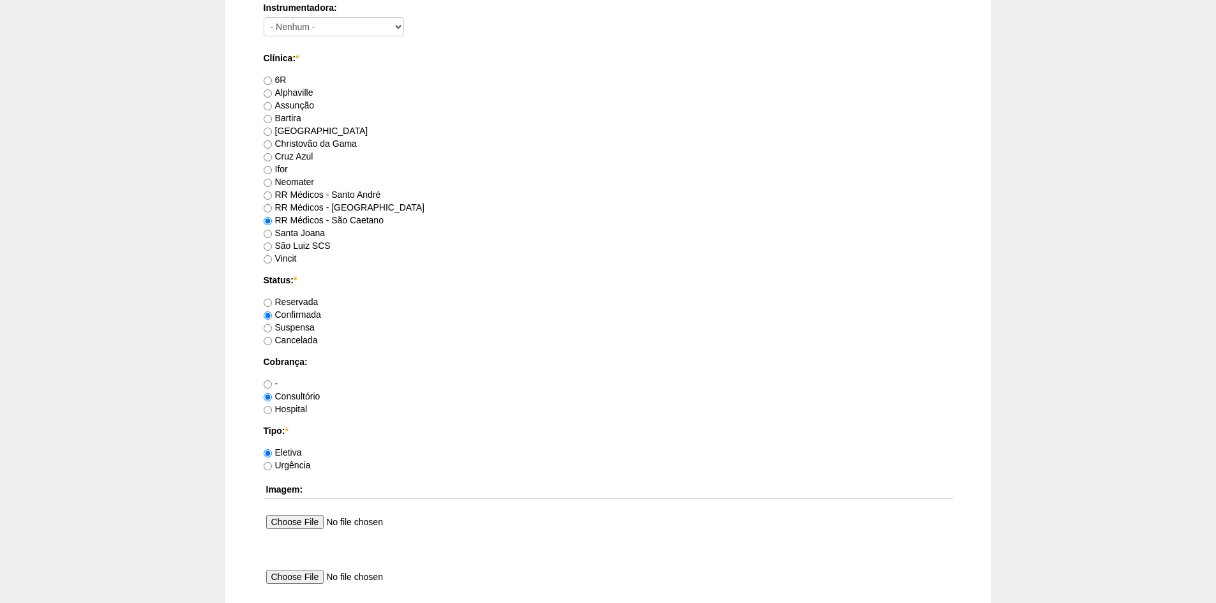
type input "12:00"
click at [269, 301] on input "Reservada" at bounding box center [268, 303] width 8 height 8
radio input "true"
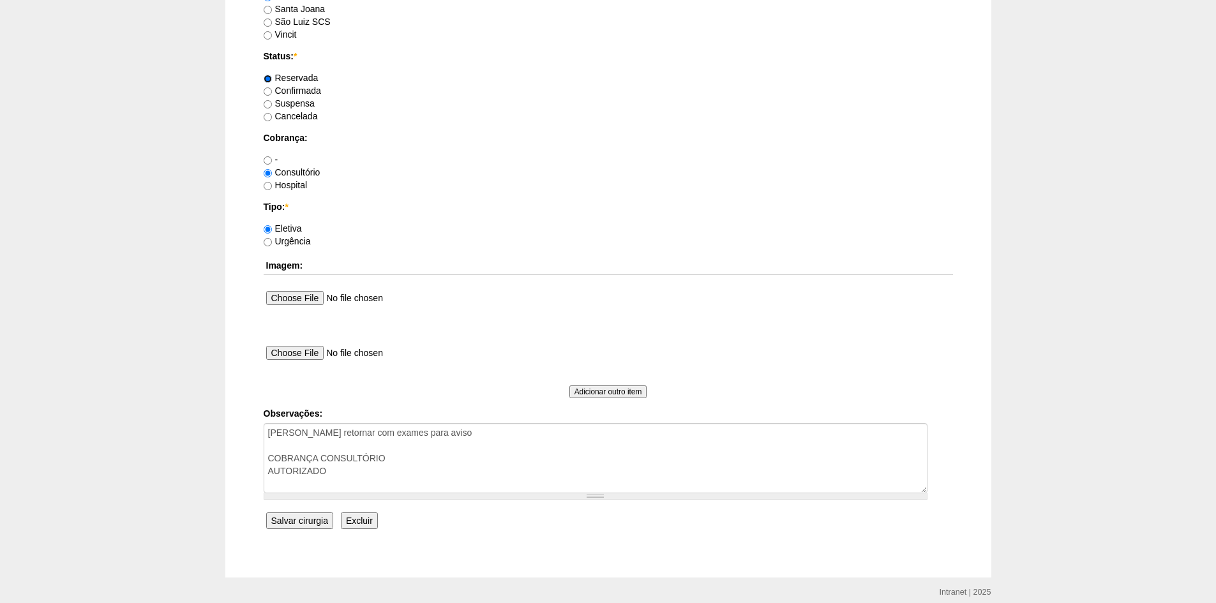
scroll to position [1022, 0]
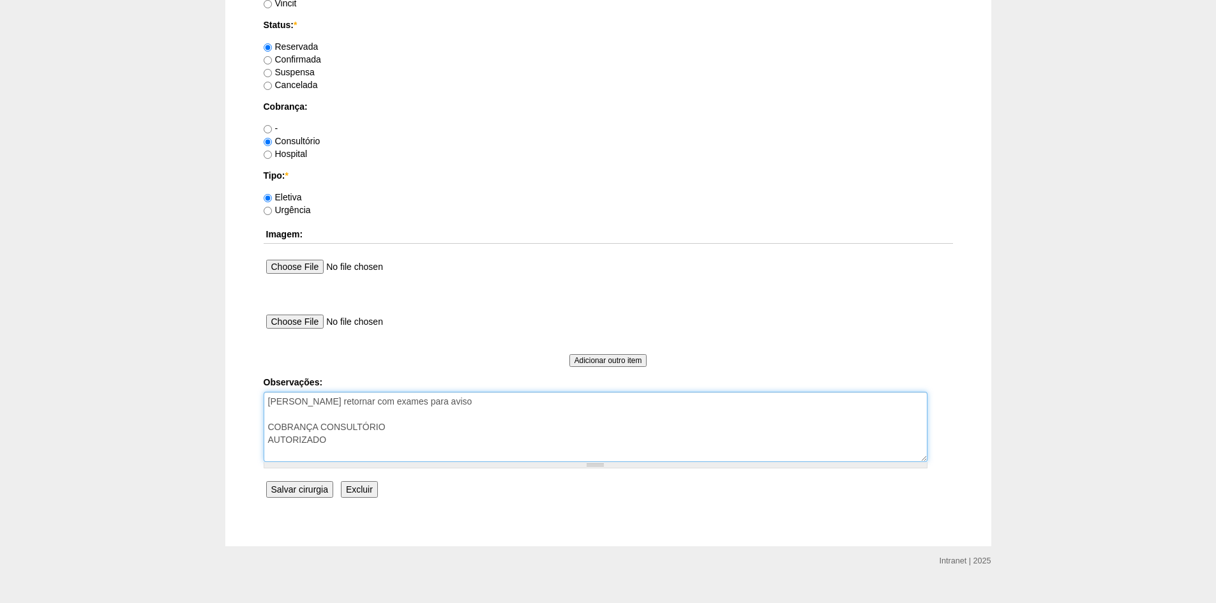
click at [425, 402] on textarea "Vai retornar com exames para aviso COBRANÇA CONSULTÓRIO AUTORIZADO" at bounding box center [596, 427] width 664 height 70
type textarea "Vai retornar com exames para aviso - Transferida de data por uso de Monjaro COB…"
click at [301, 487] on input "Salvar cirurgia" at bounding box center [299, 489] width 67 height 17
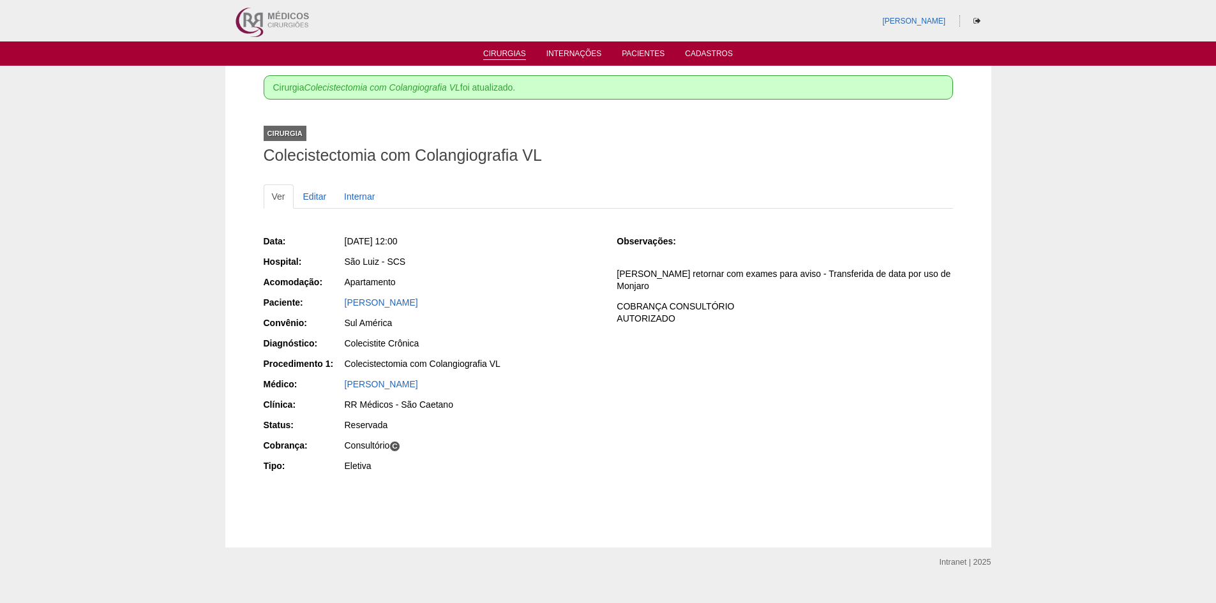
click at [501, 57] on link "Cirurgias" at bounding box center [504, 54] width 43 height 11
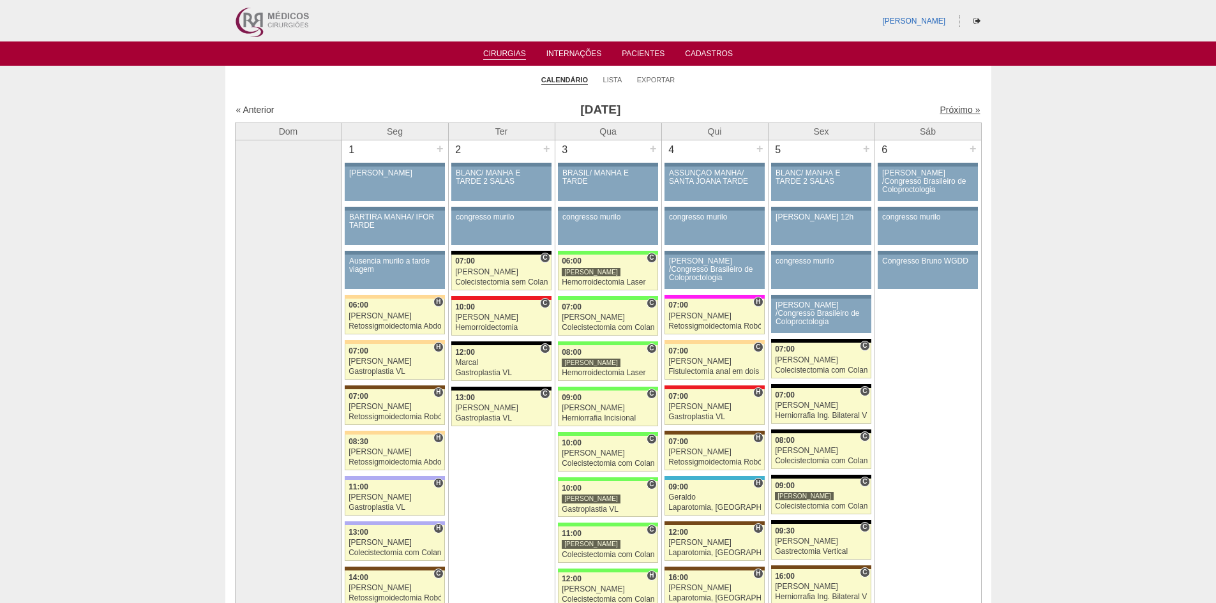
click at [941, 109] on link "Próximo »" at bounding box center [960, 110] width 40 height 10
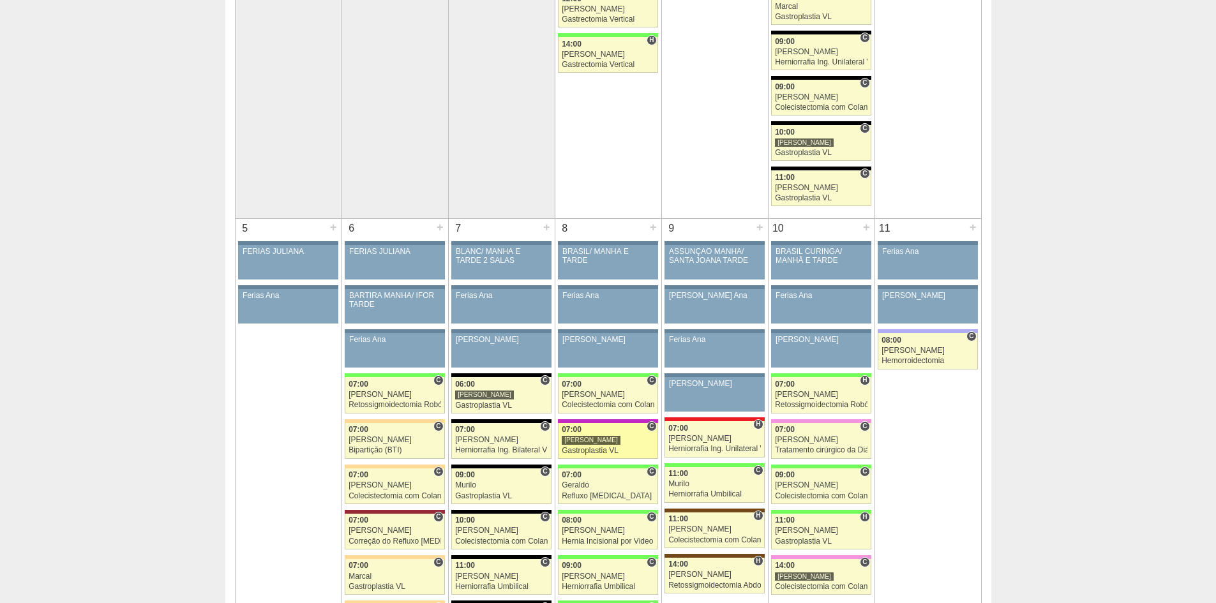
scroll to position [447, 0]
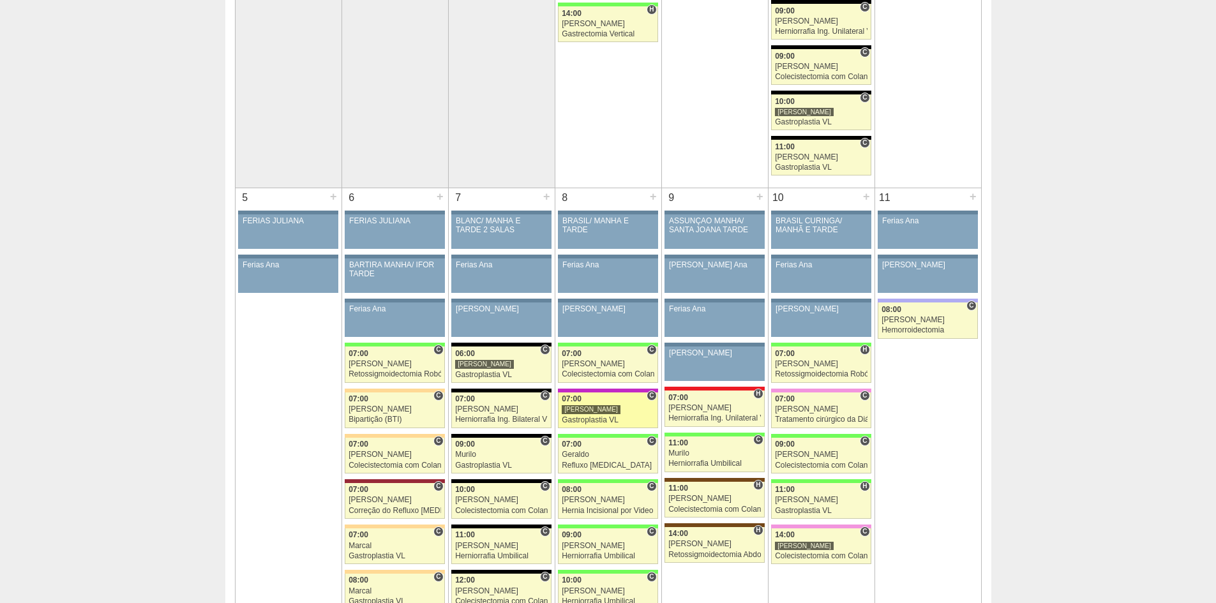
click at [580, 419] on div "Gastroplastia VL" at bounding box center [608, 420] width 93 height 8
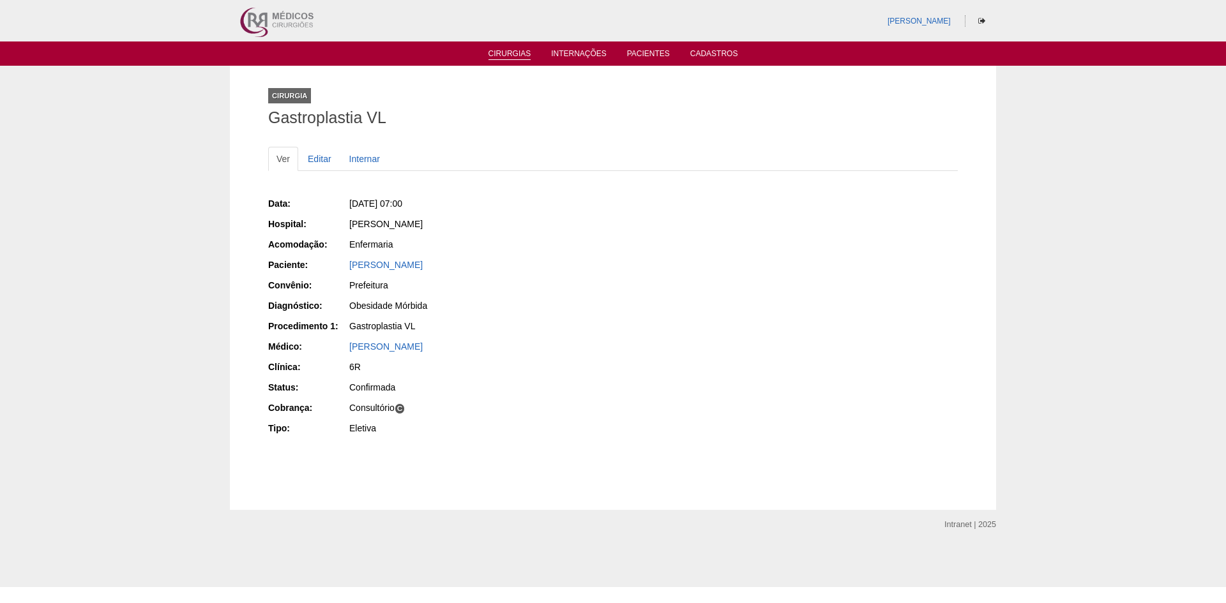
click at [511, 54] on link "Cirurgias" at bounding box center [509, 54] width 43 height 11
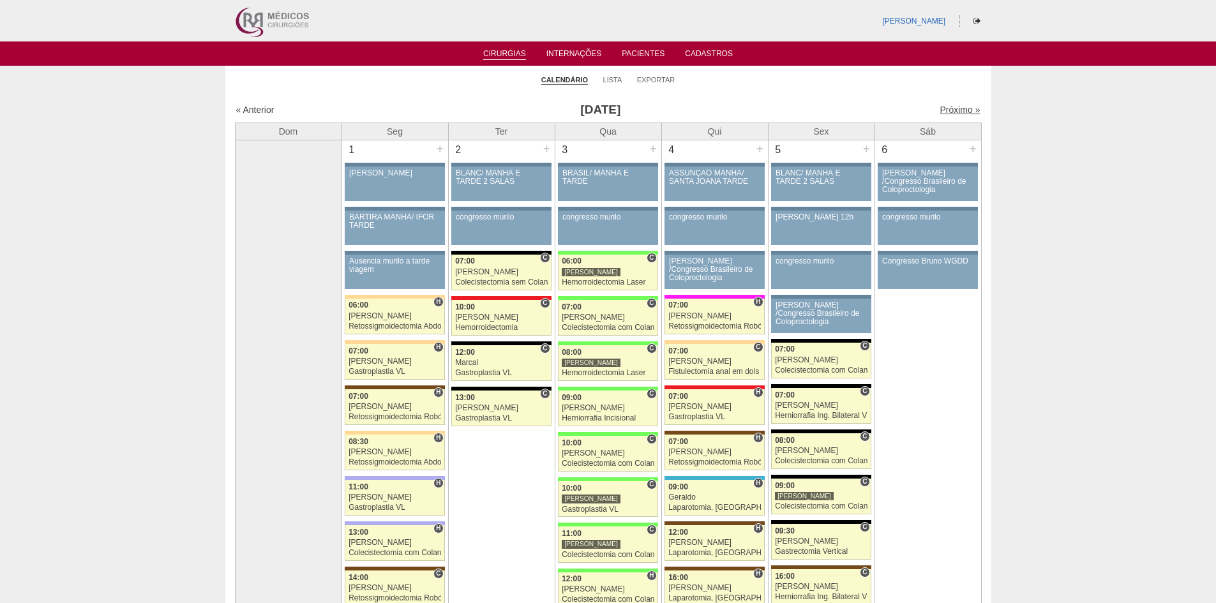
click at [945, 109] on link "Próximo »" at bounding box center [960, 110] width 40 height 10
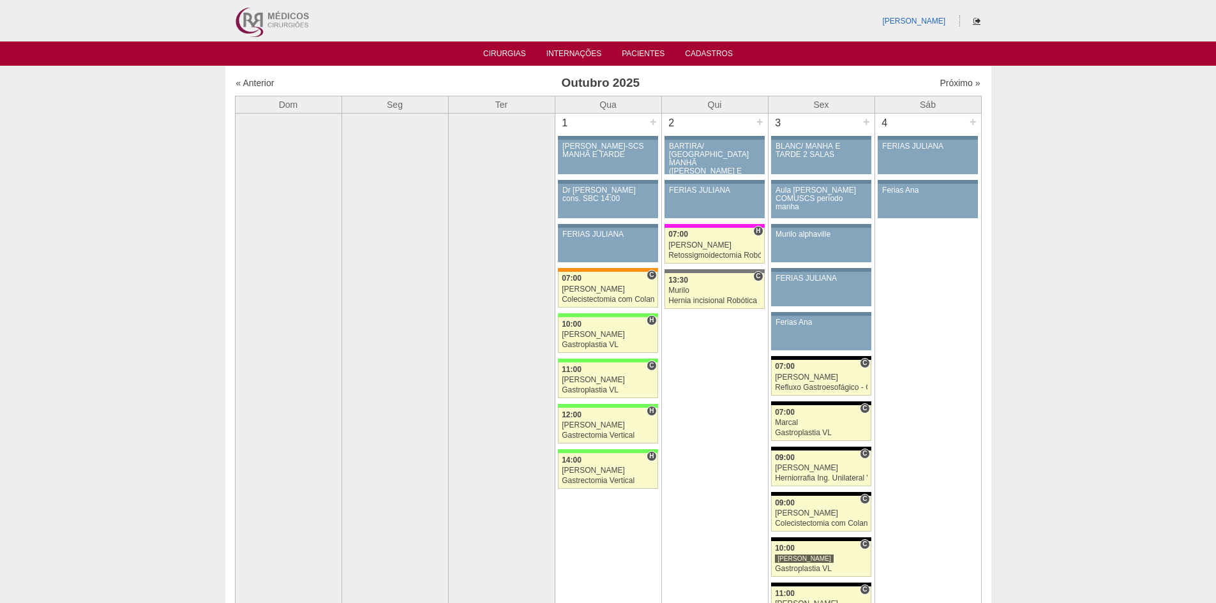
click at [975, 21] on icon at bounding box center [977, 21] width 7 height 8
